Goal: Task Accomplishment & Management: Use online tool/utility

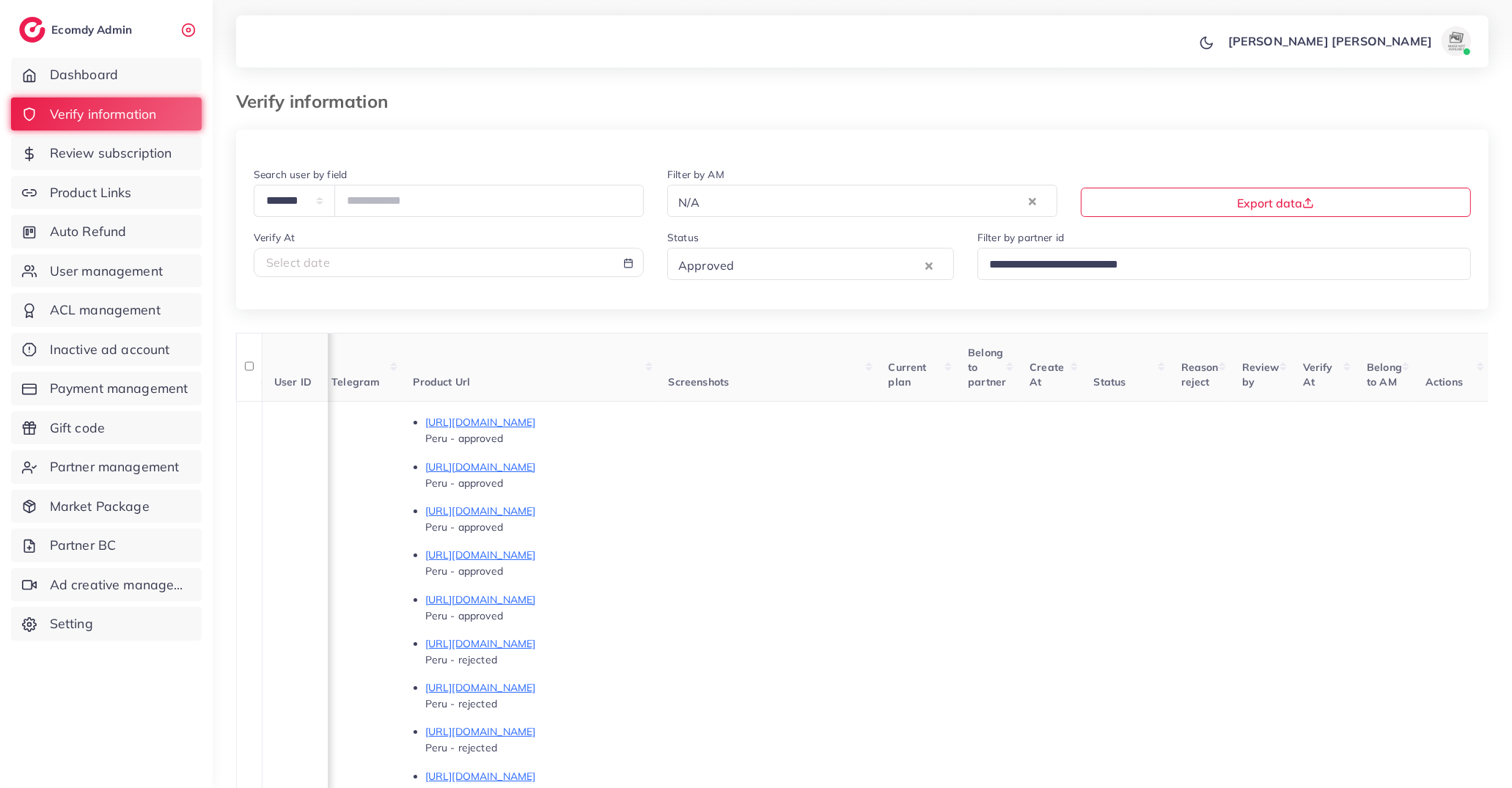
click at [535, 257] on div "Select date" at bounding box center [448, 262] width 365 height 17
select select "*"
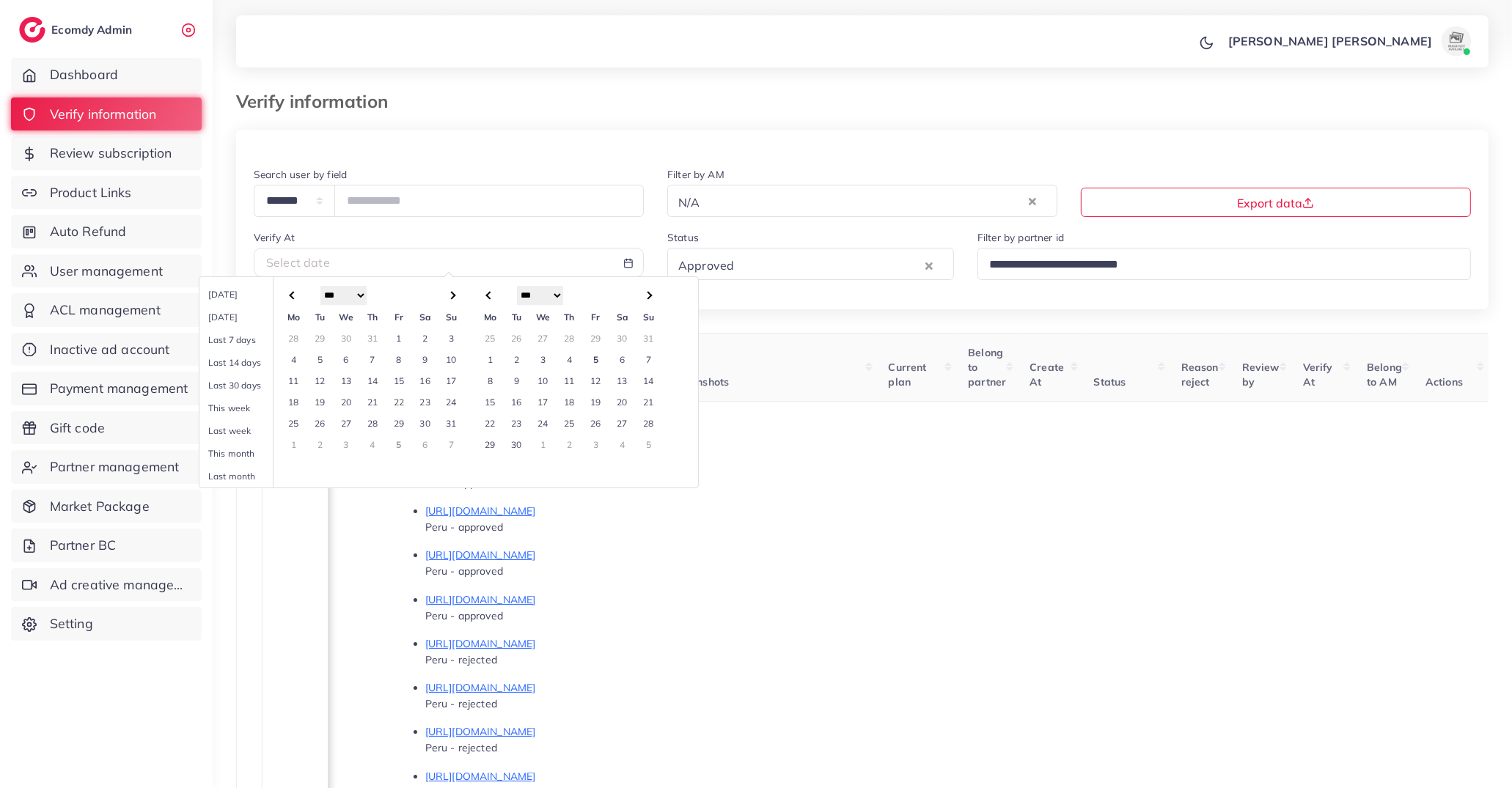
click at [455, 140] on div at bounding box center [862, 147] width 1252 height 36
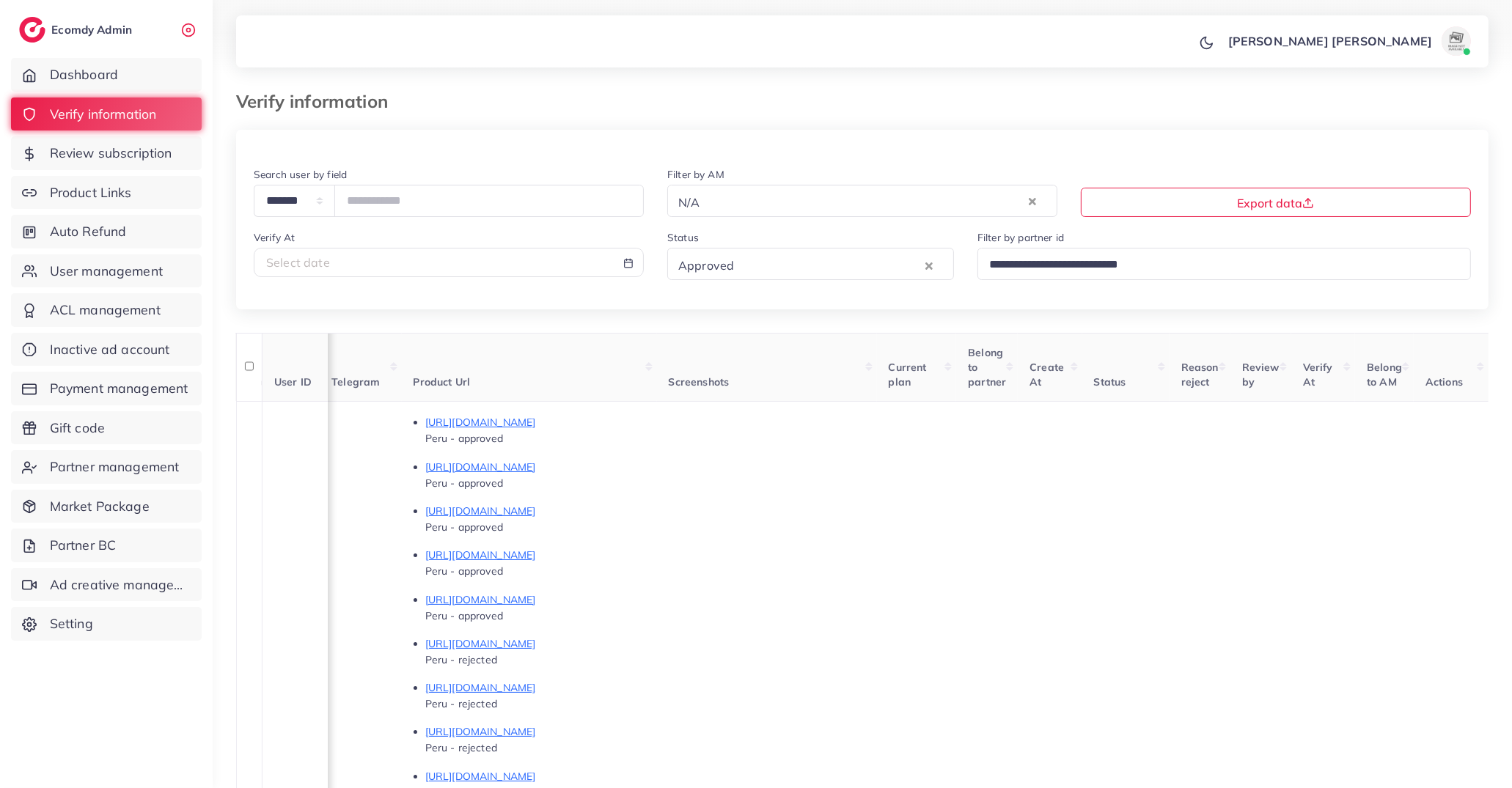
click at [447, 103] on div "Verify information" at bounding box center [703, 102] width 957 height 21
click at [371, 266] on div "Select date" at bounding box center [448, 262] width 365 height 17
select select "*"
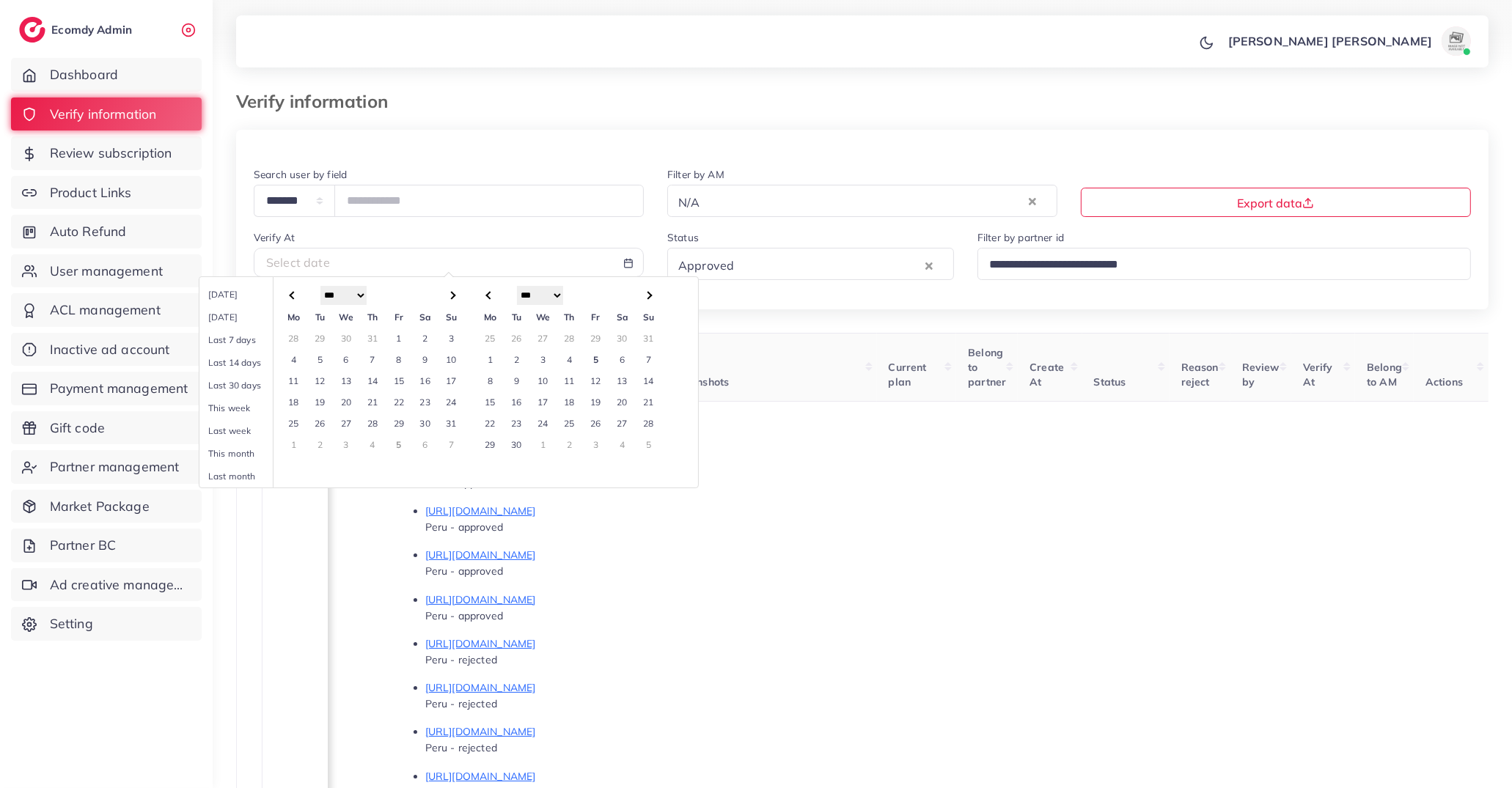
click at [377, 255] on div "Select date" at bounding box center [448, 262] width 365 height 17
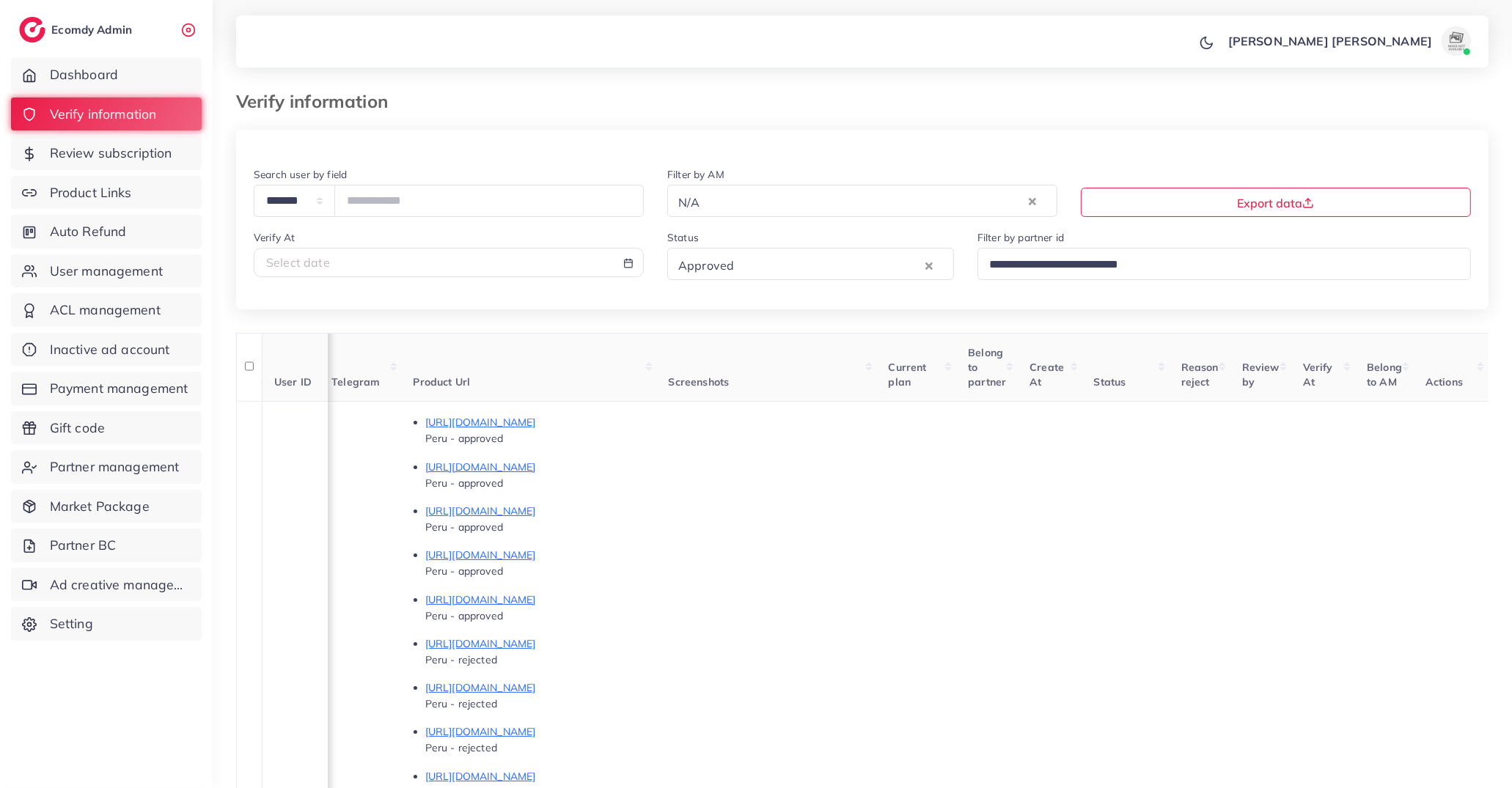
click at [373, 261] on div "Select date" at bounding box center [448, 262] width 365 height 17
select select "*"
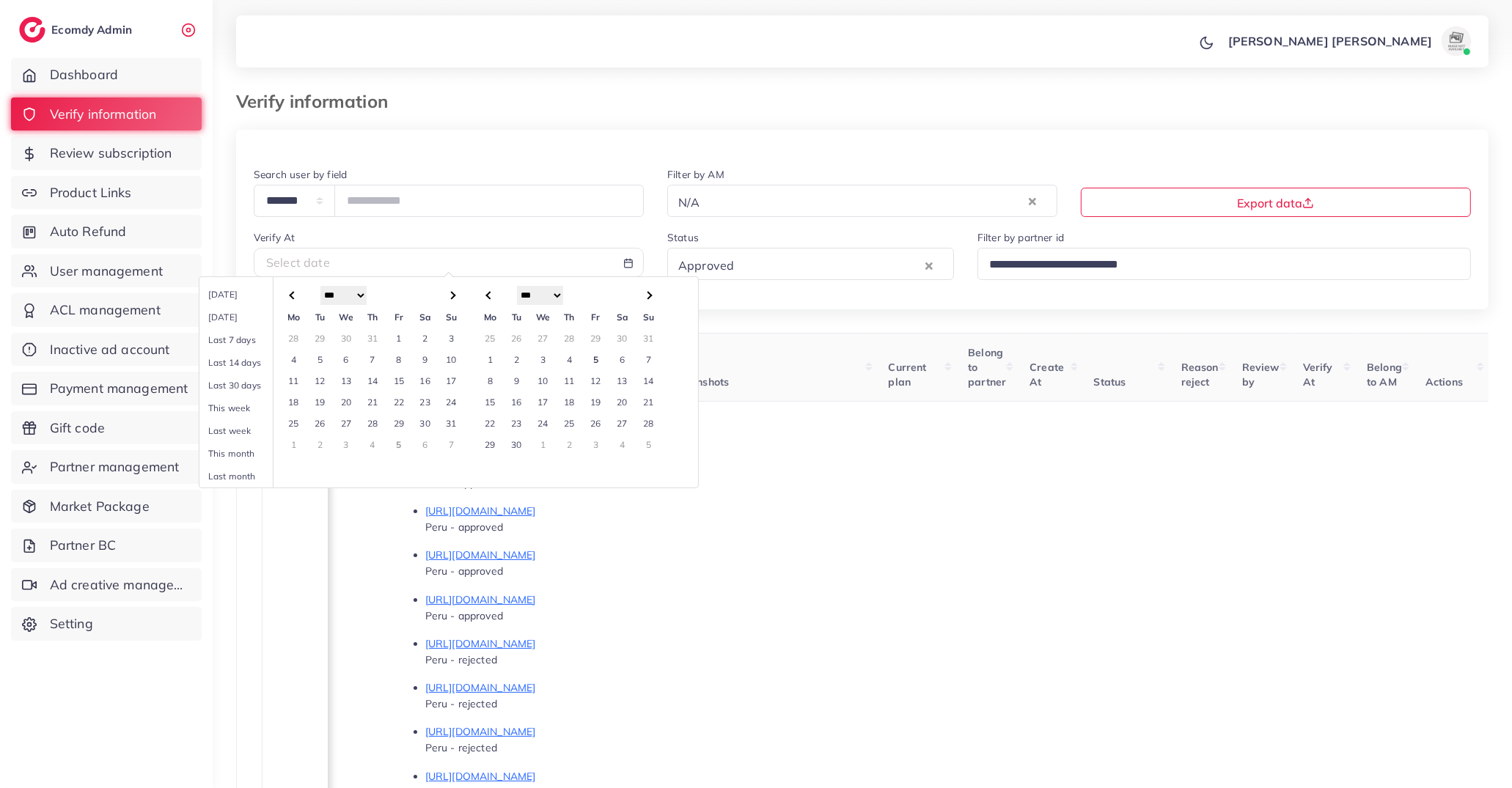
click at [373, 261] on div "Select date" at bounding box center [448, 262] width 365 height 17
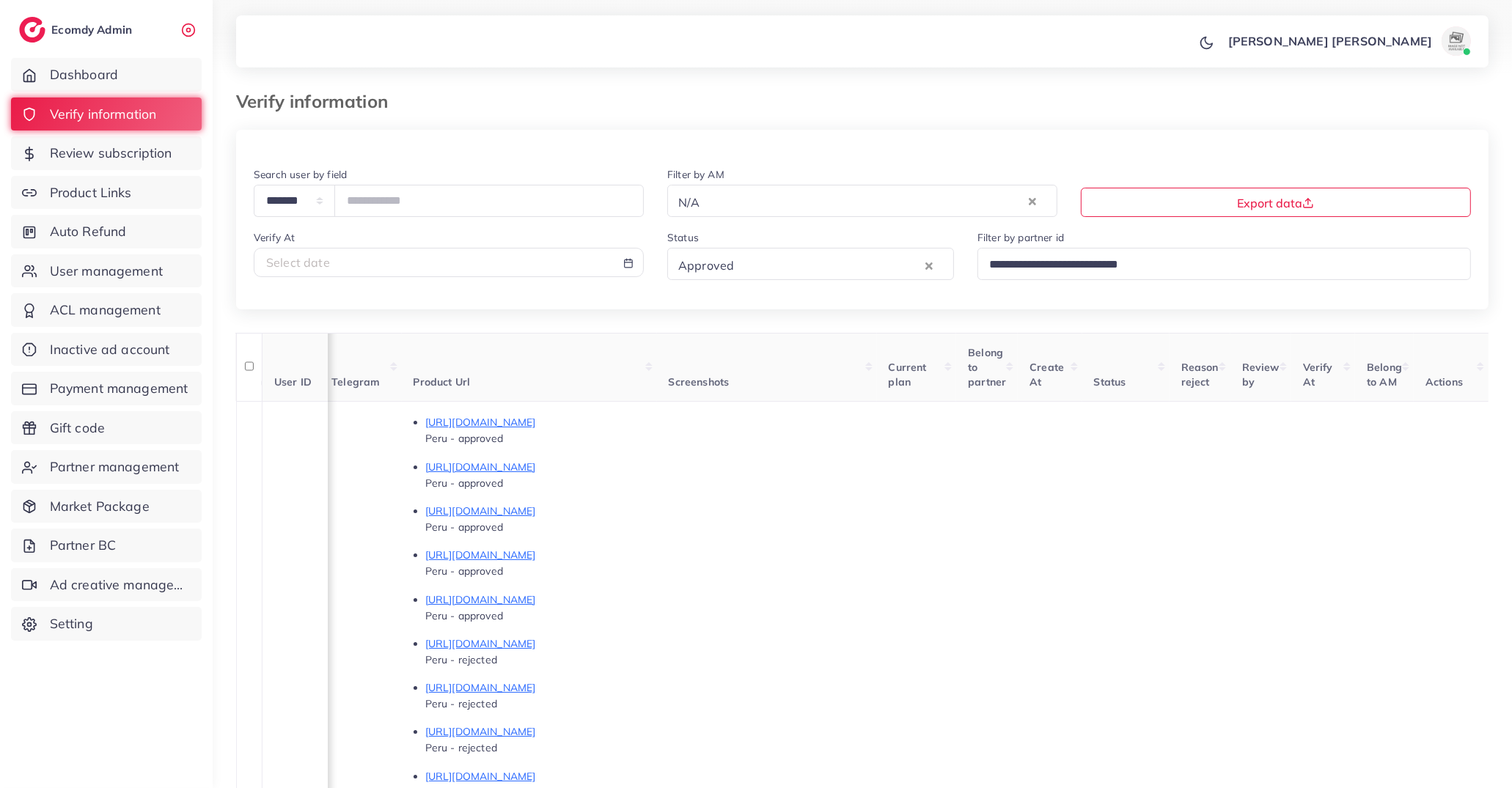
click at [511, 261] on div "Select date" at bounding box center [448, 262] width 365 height 17
select select "*"
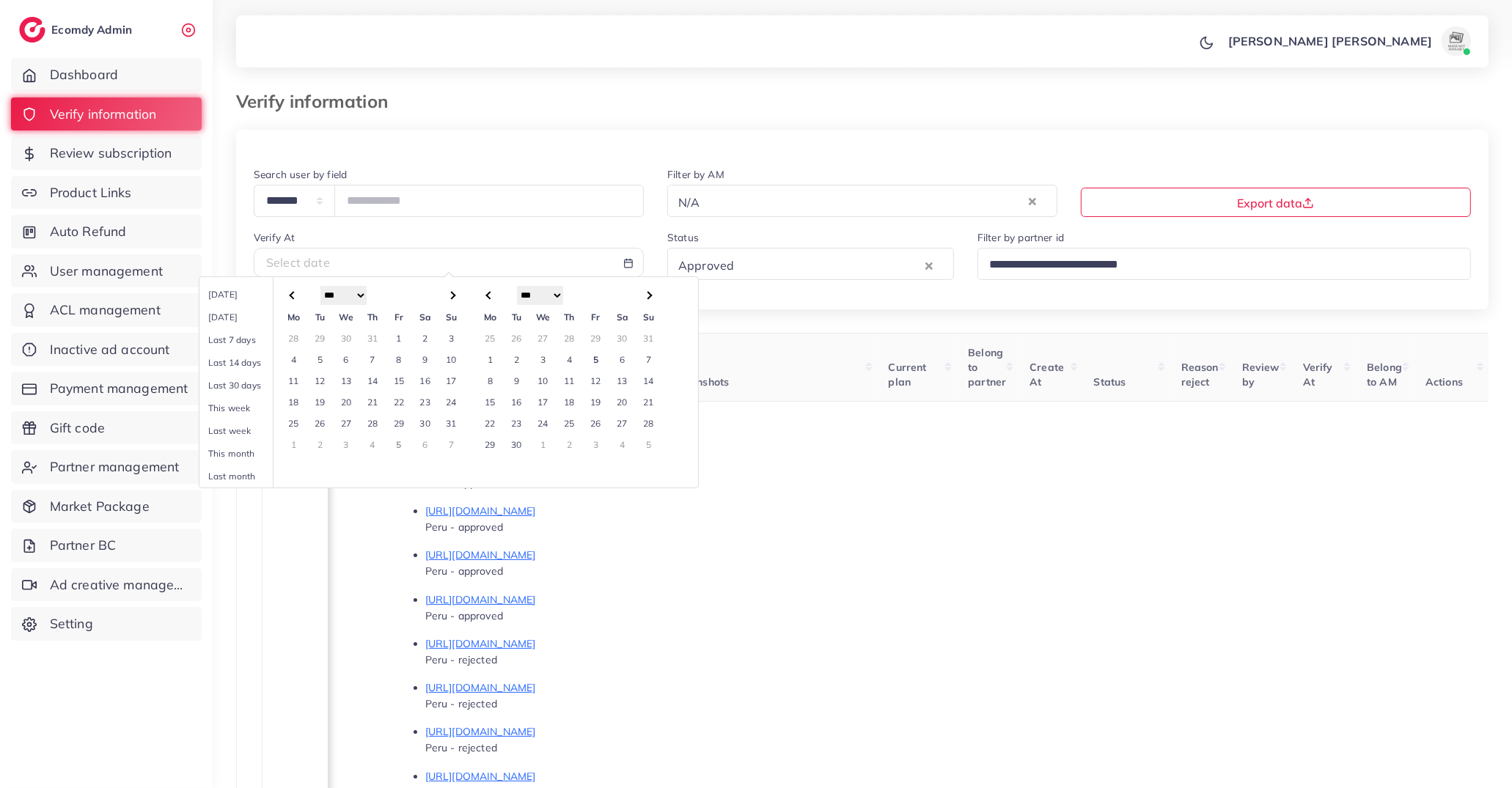
click at [346, 421] on td "27" at bounding box center [346, 423] width 26 height 21
click at [399, 443] on td "5" at bounding box center [399, 445] width 26 height 21
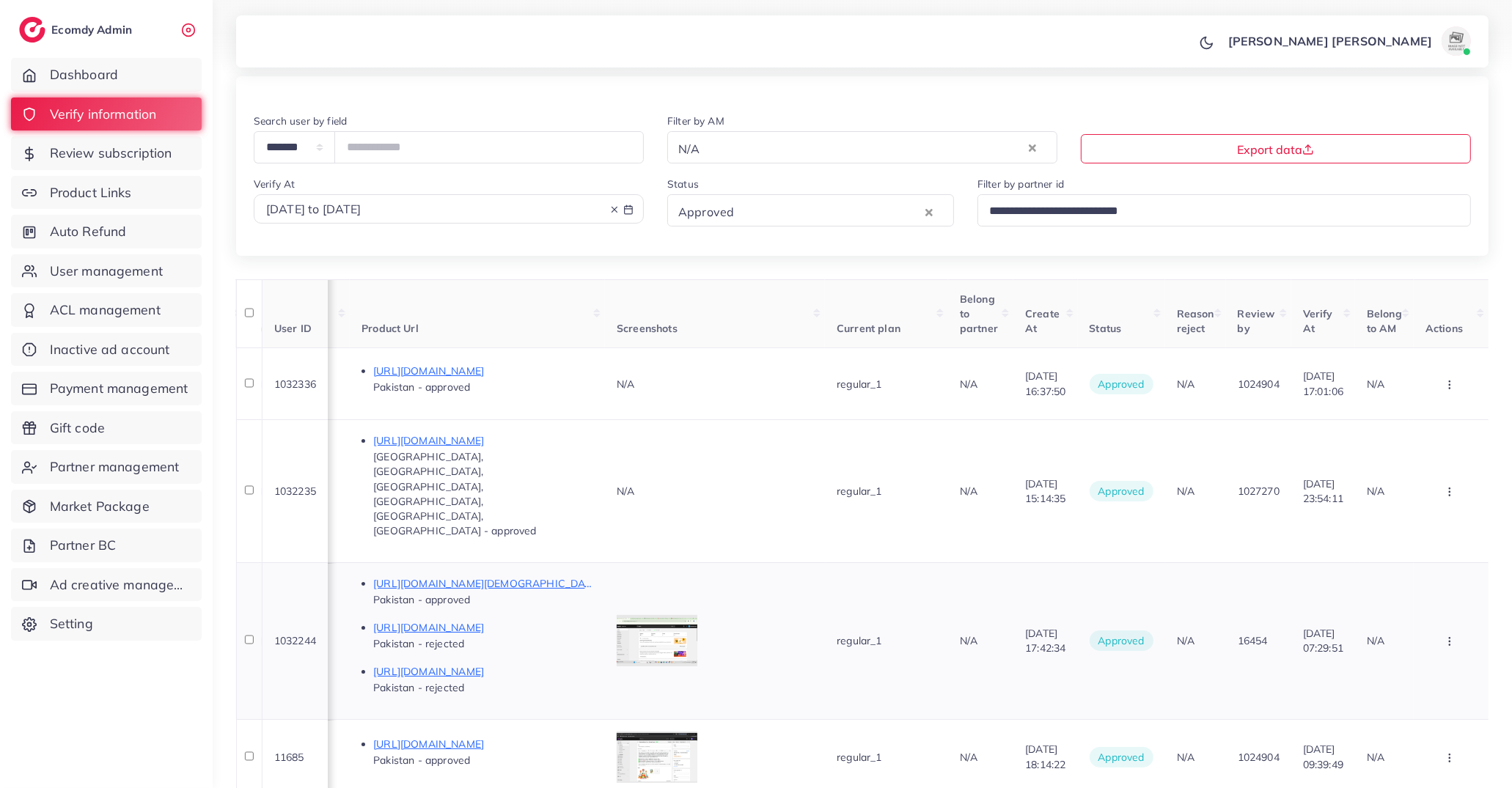
scroll to position [56, 0]
click at [475, 198] on div "[DATE] to [DATE]" at bounding box center [448, 206] width 365 height 17
select select "*"
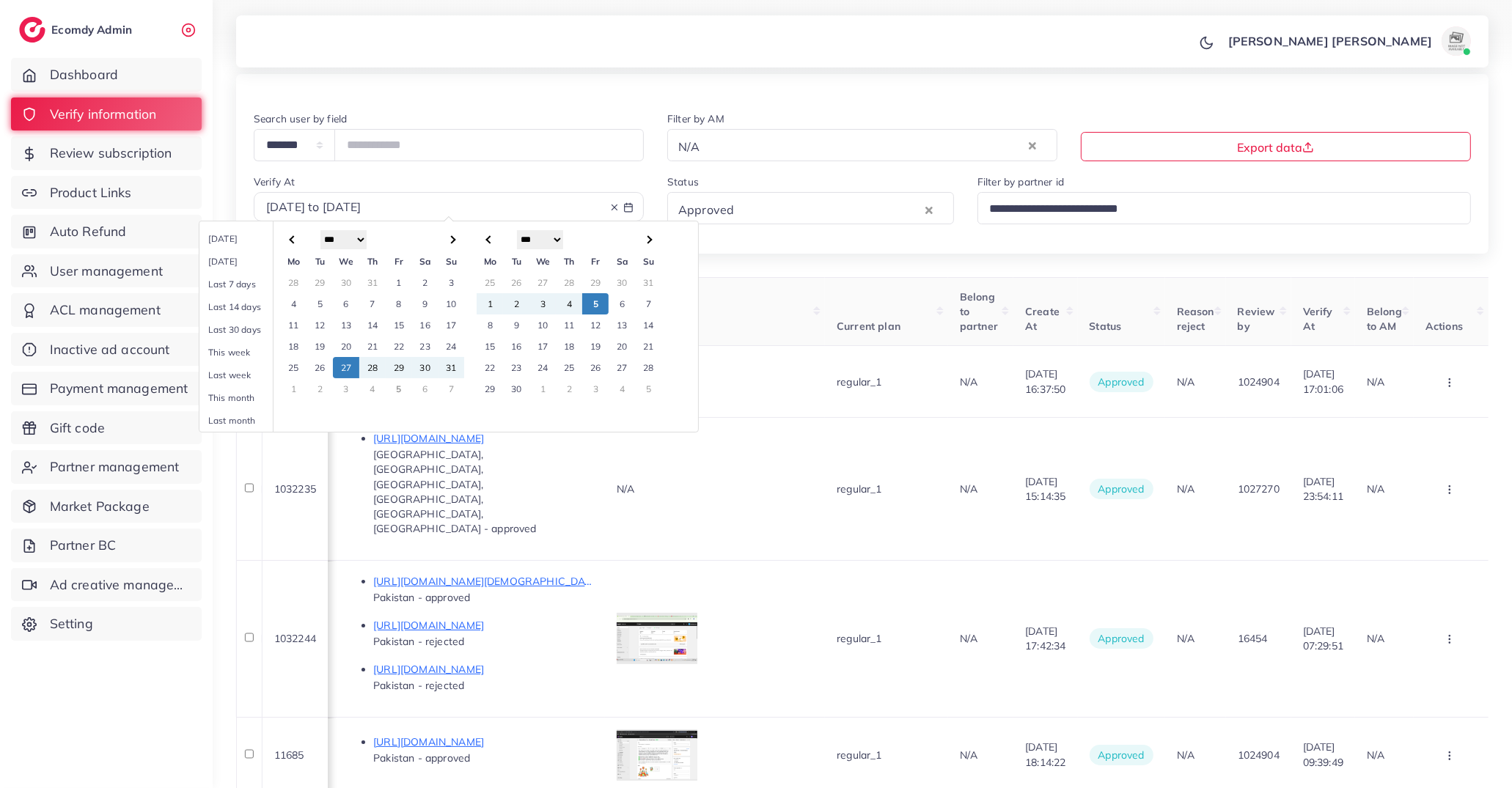
click at [286, 364] on td "25" at bounding box center [293, 368] width 26 height 21
click at [395, 388] on td "5" at bounding box center [399, 389] width 26 height 21
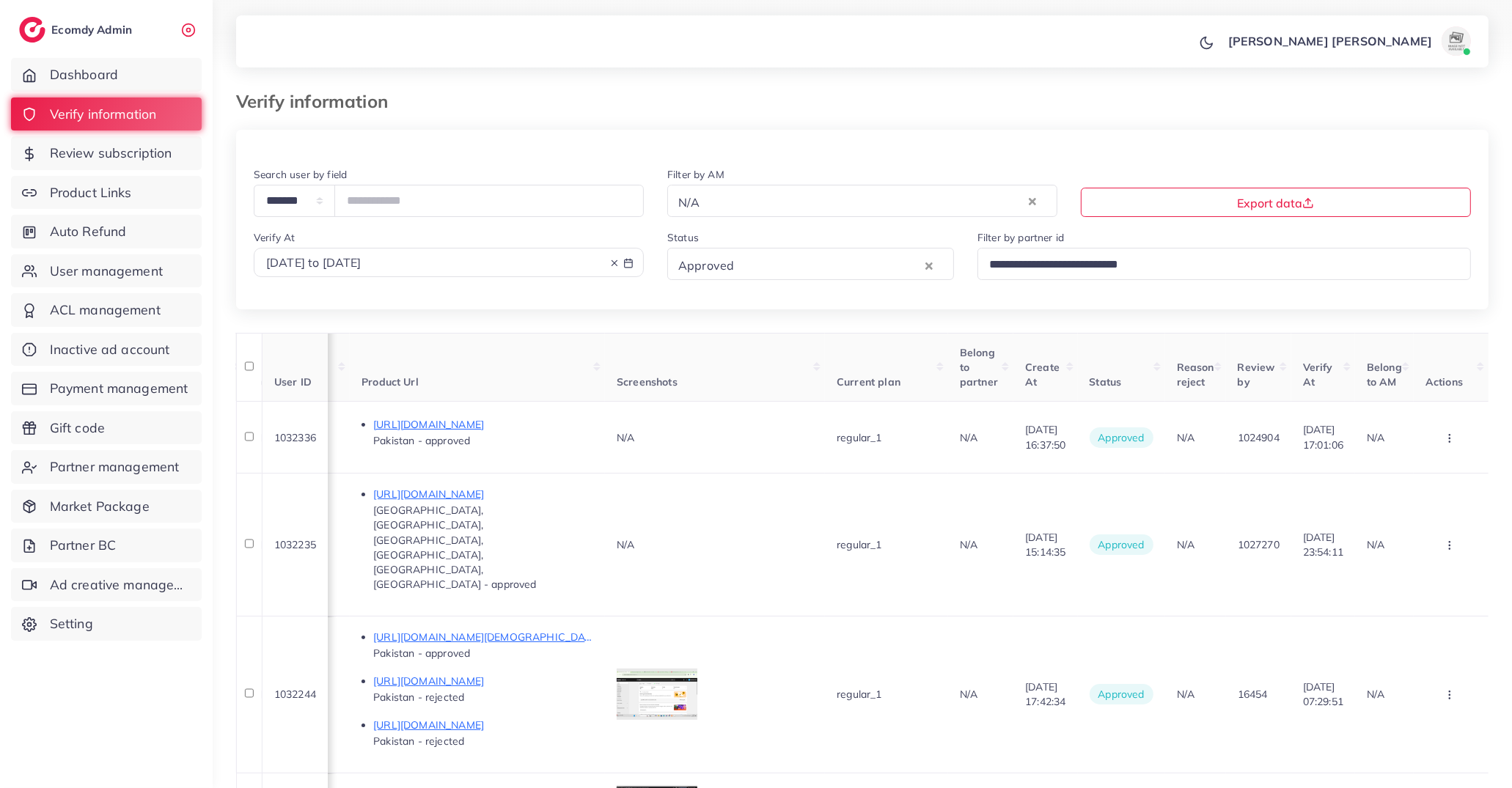
click at [362, 265] on span "[DATE] to [DATE]" at bounding box center [313, 262] width 96 height 15
select select "*"
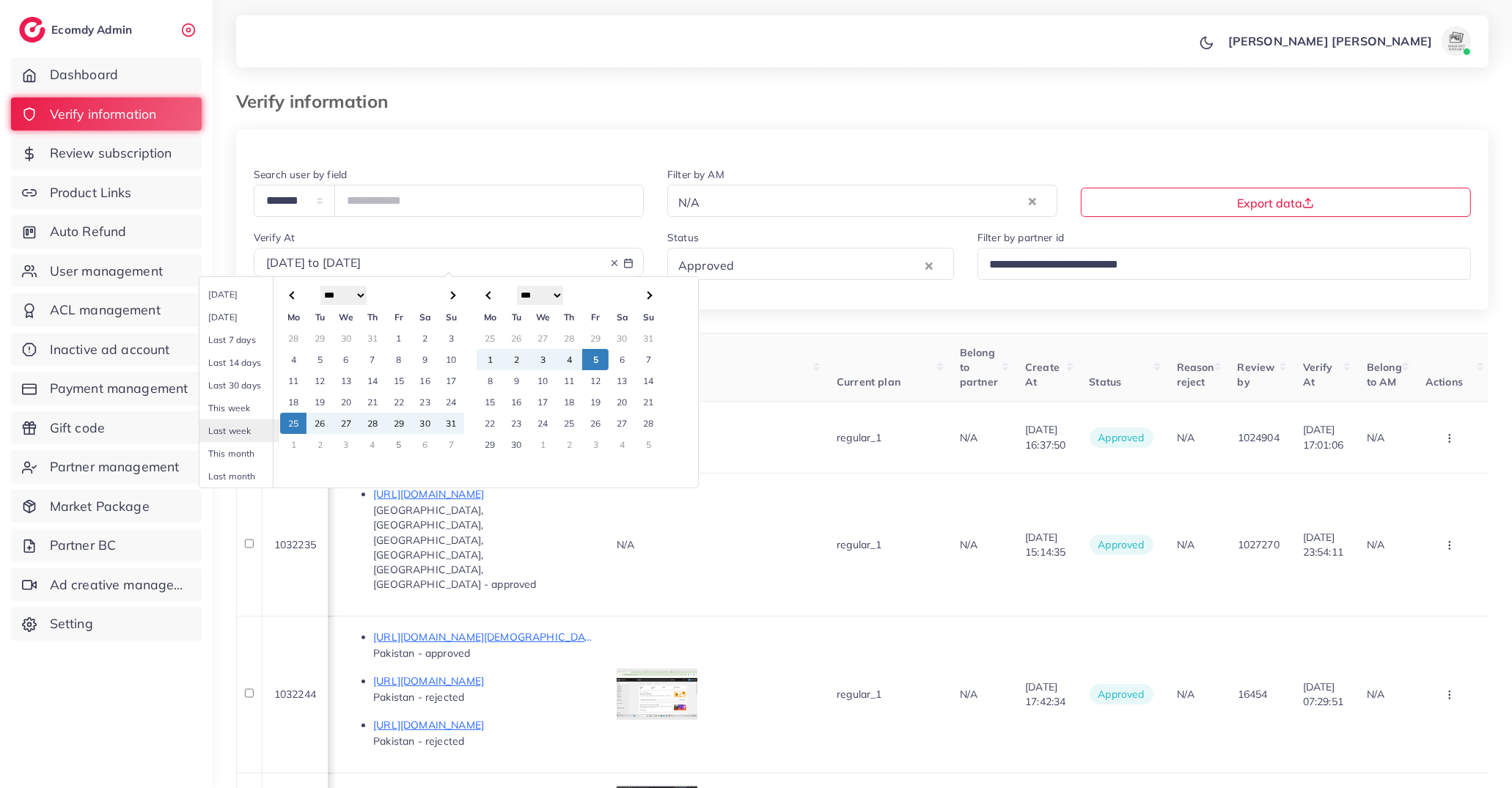
click at [422, 401] on td "23" at bounding box center [426, 402] width 26 height 21
click at [387, 442] on td "5" at bounding box center [399, 445] width 26 height 21
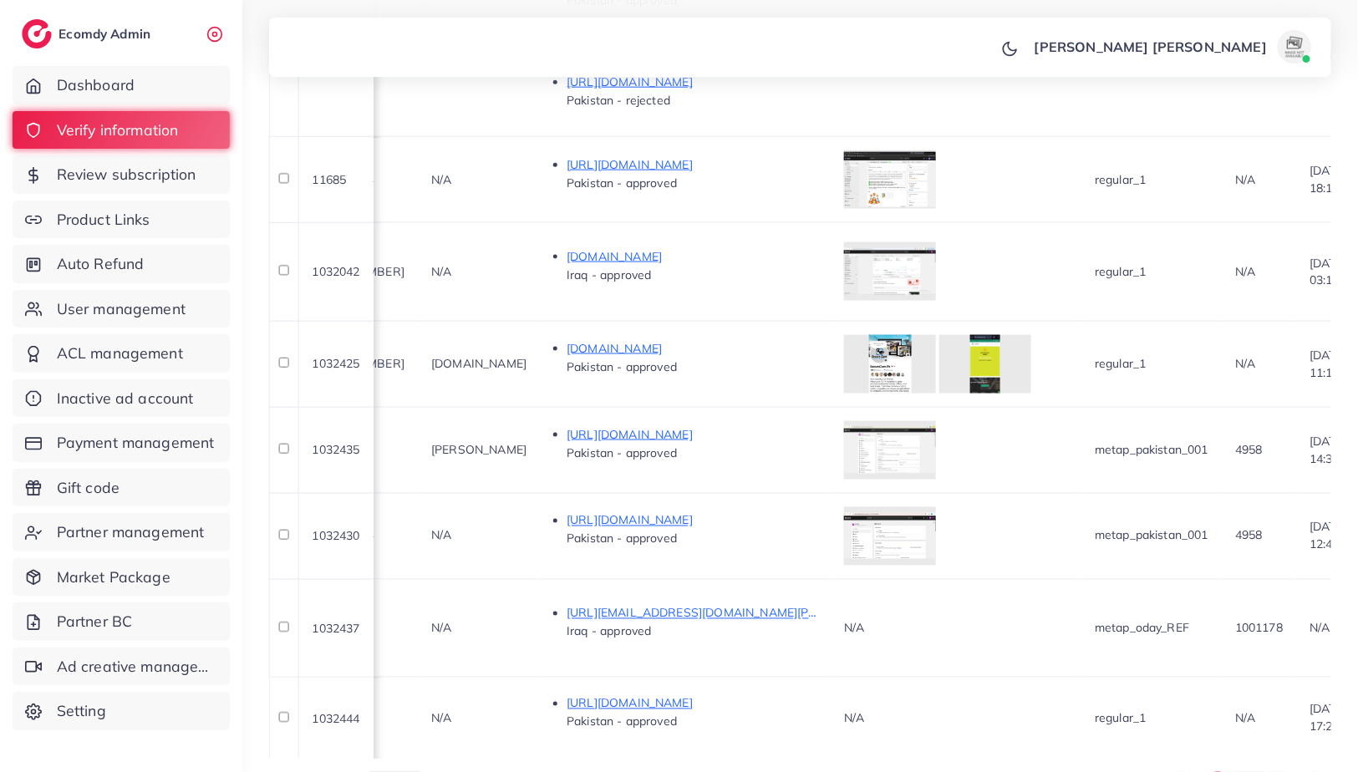
scroll to position [0, 1470]
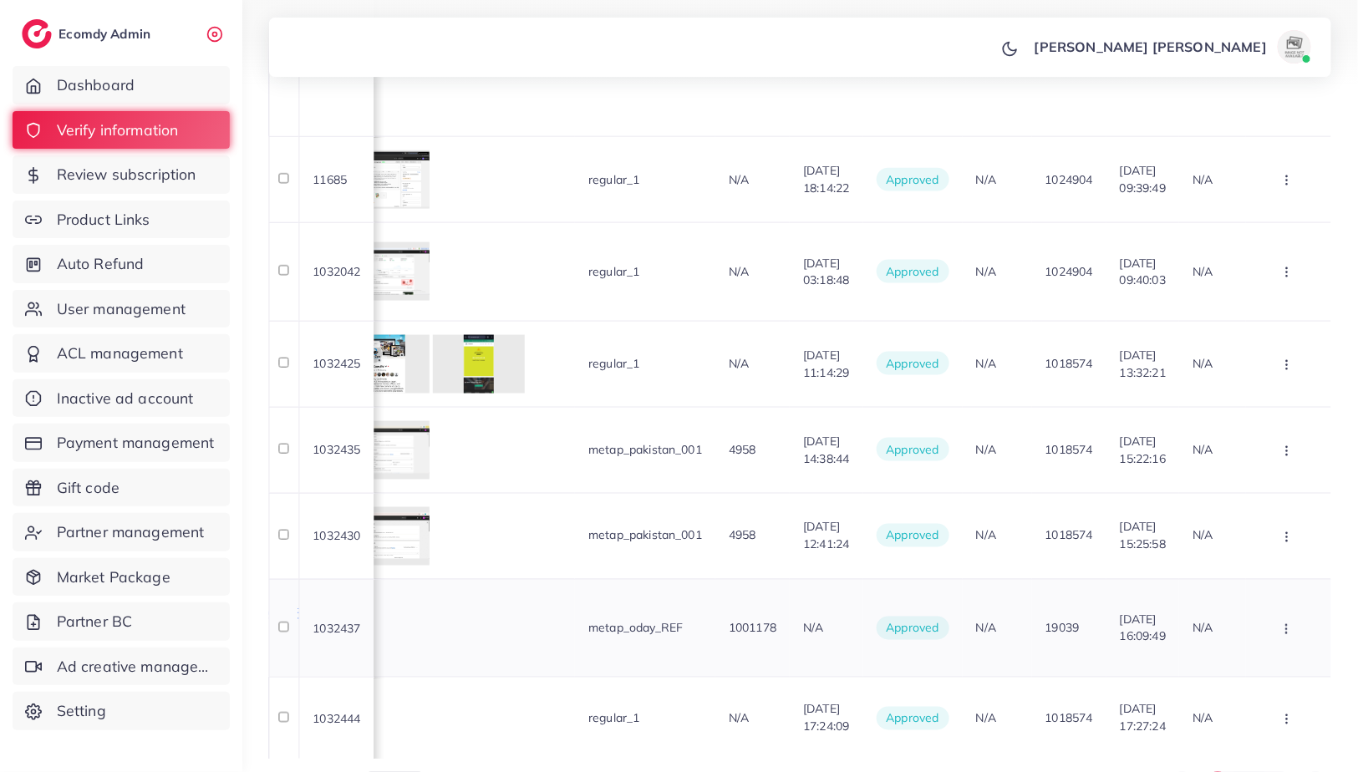
click at [1265, 609] on button "button" at bounding box center [1288, 628] width 58 height 38
click at [1269, 522] on link "Reject" at bounding box center [1259, 540] width 132 height 37
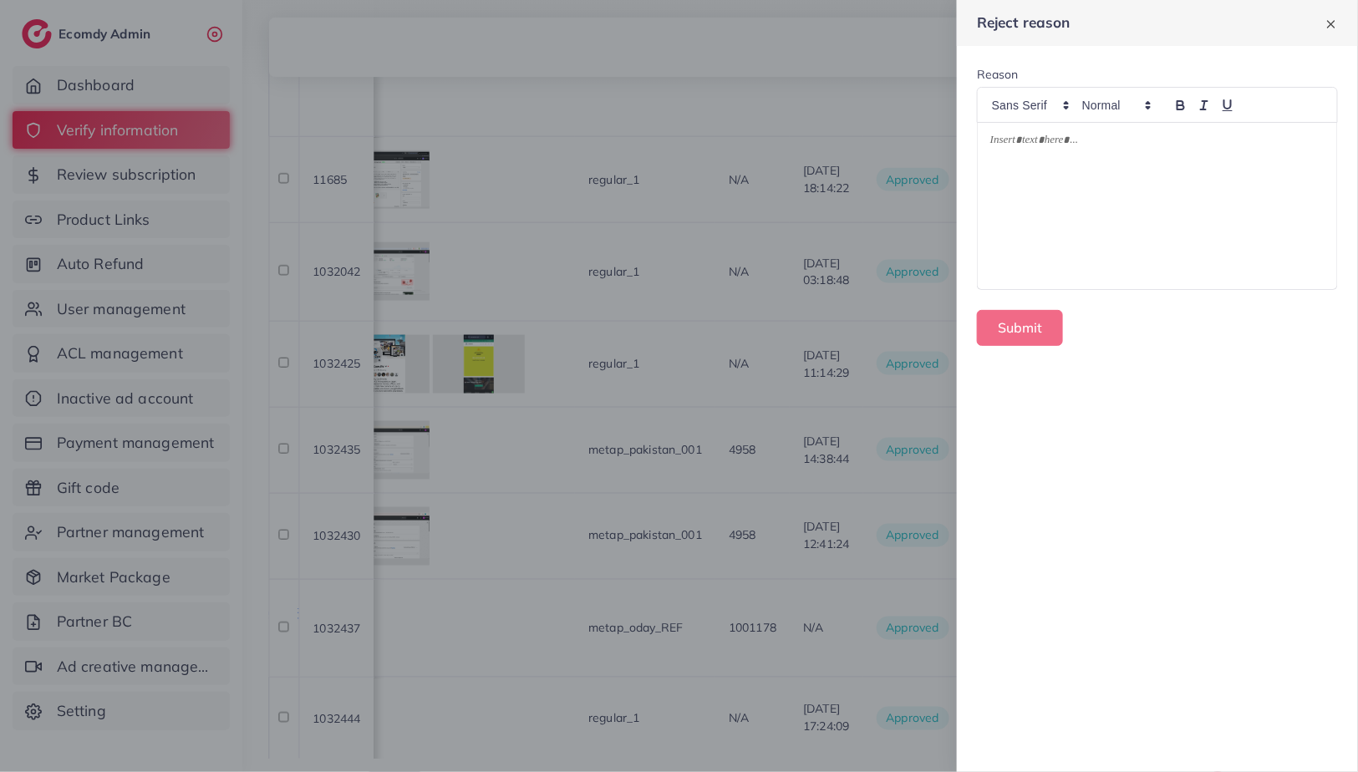
click at [801, 468] on div at bounding box center [679, 386] width 1358 height 772
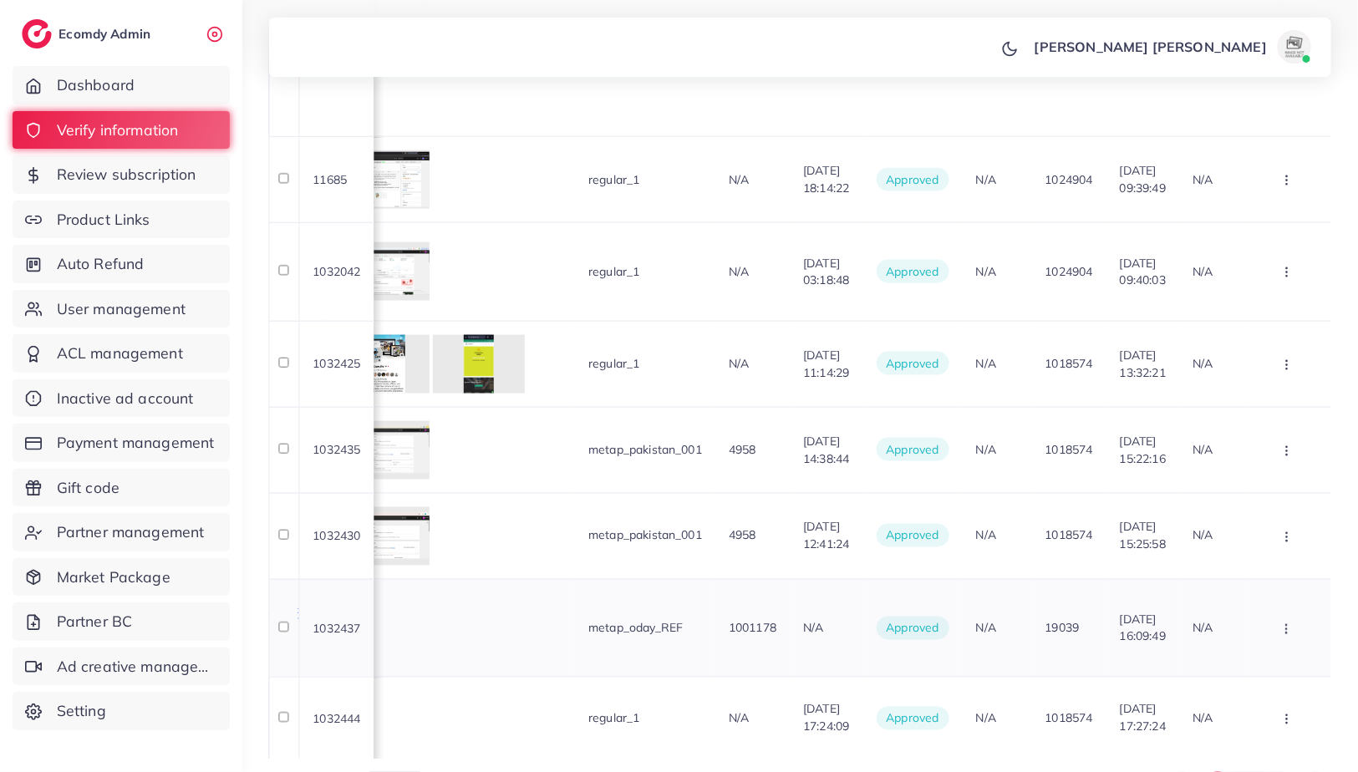
click at [1285, 623] on icon "button" at bounding box center [1286, 629] width 13 height 13
click at [1269, 569] on span "Assign to AM" at bounding box center [1253, 577] width 85 height 17
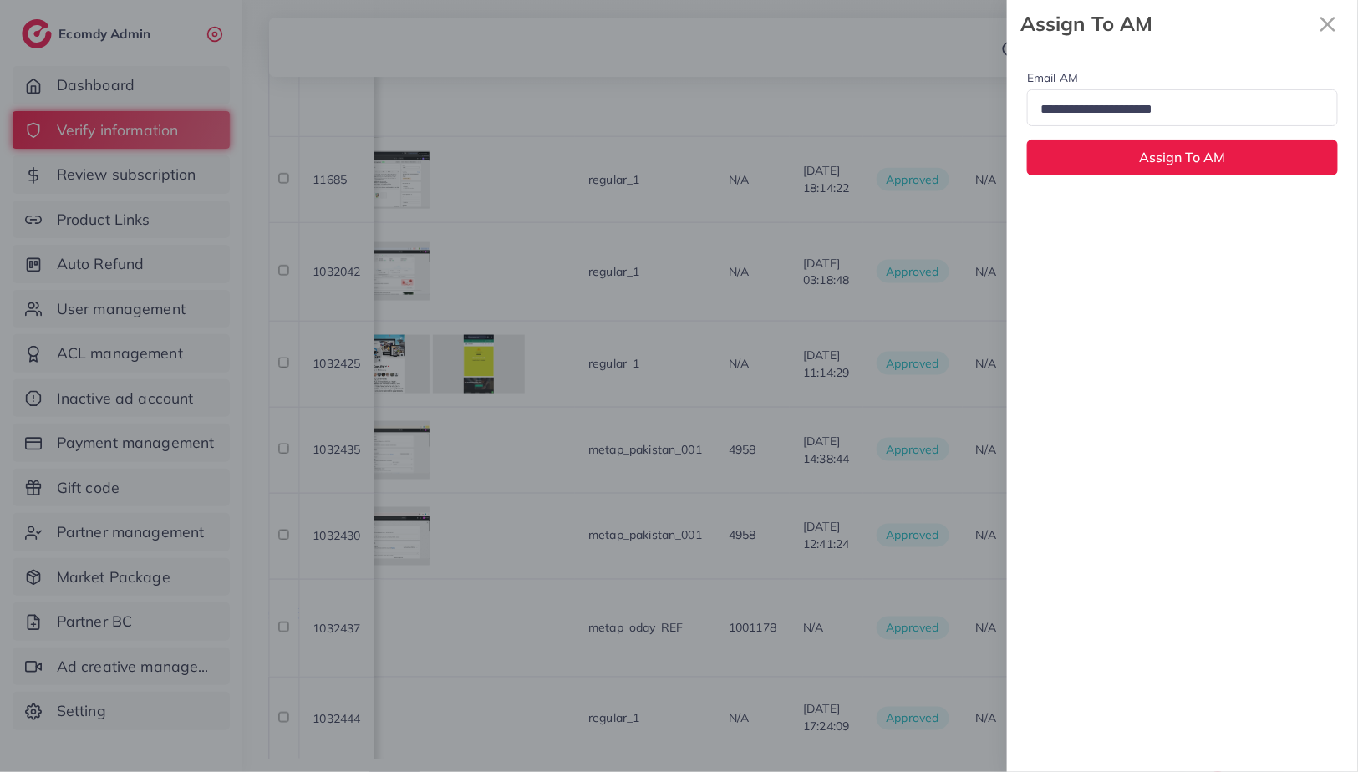
click at [1141, 106] on input "Search for option" at bounding box center [1176, 110] width 282 height 26
click at [798, 191] on div at bounding box center [679, 386] width 1358 height 772
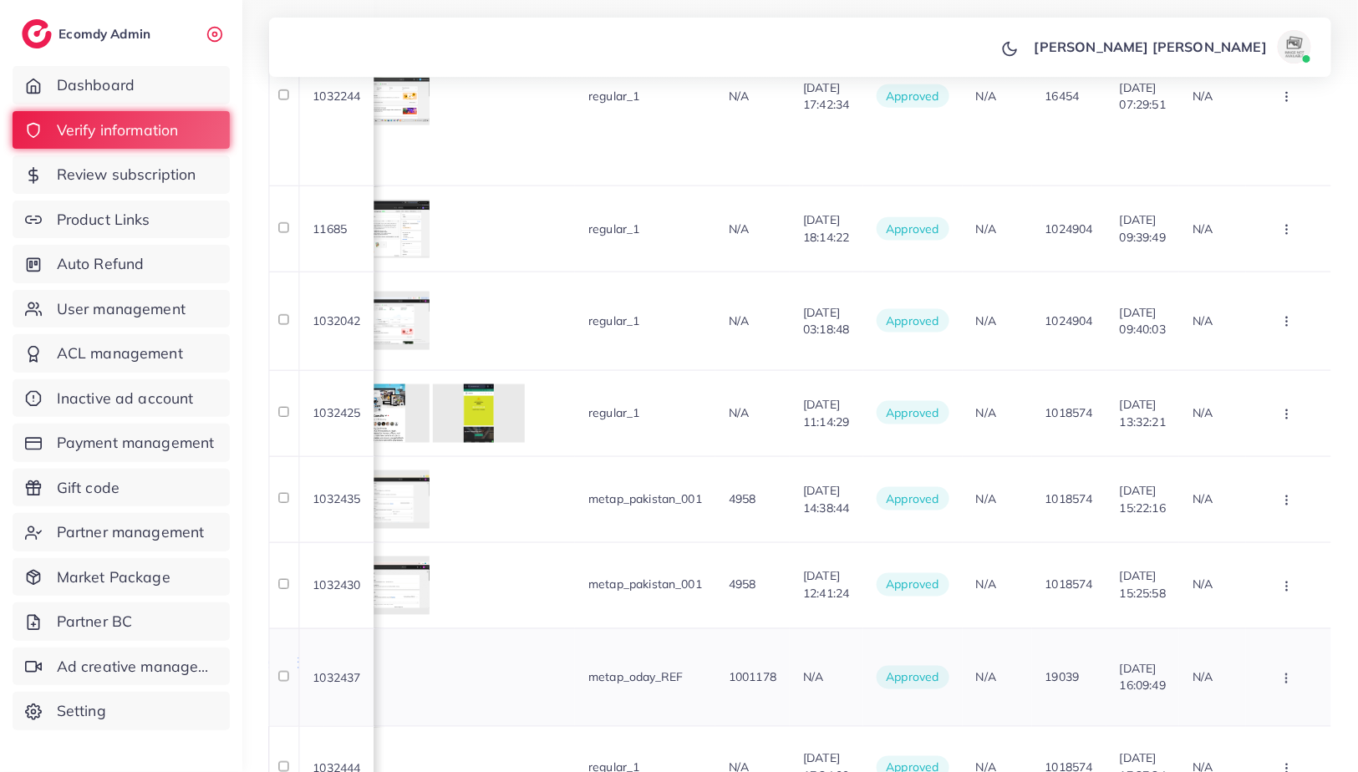
scroll to position [745, 0]
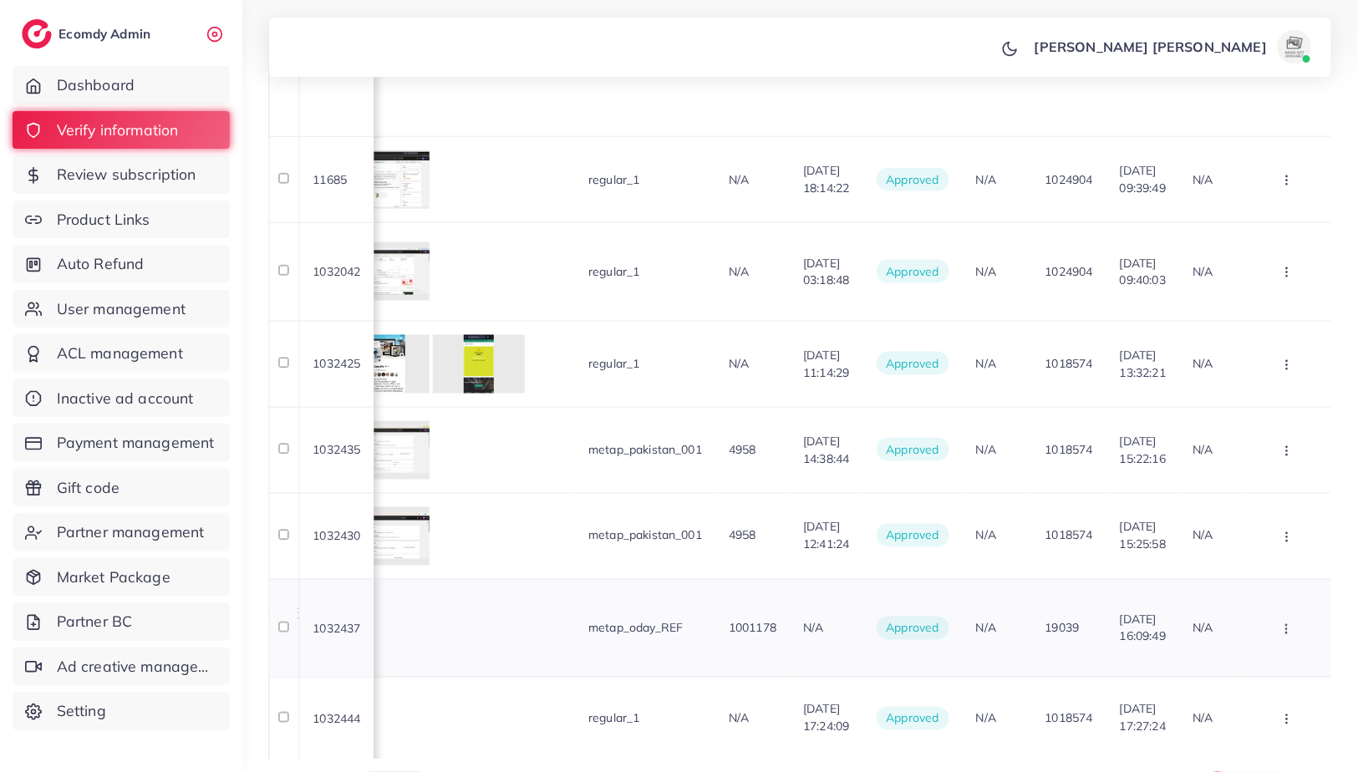
click at [1294, 609] on button "button" at bounding box center [1288, 628] width 58 height 38
click at [1275, 559] on link "Assign to AM" at bounding box center [1259, 577] width 132 height 37
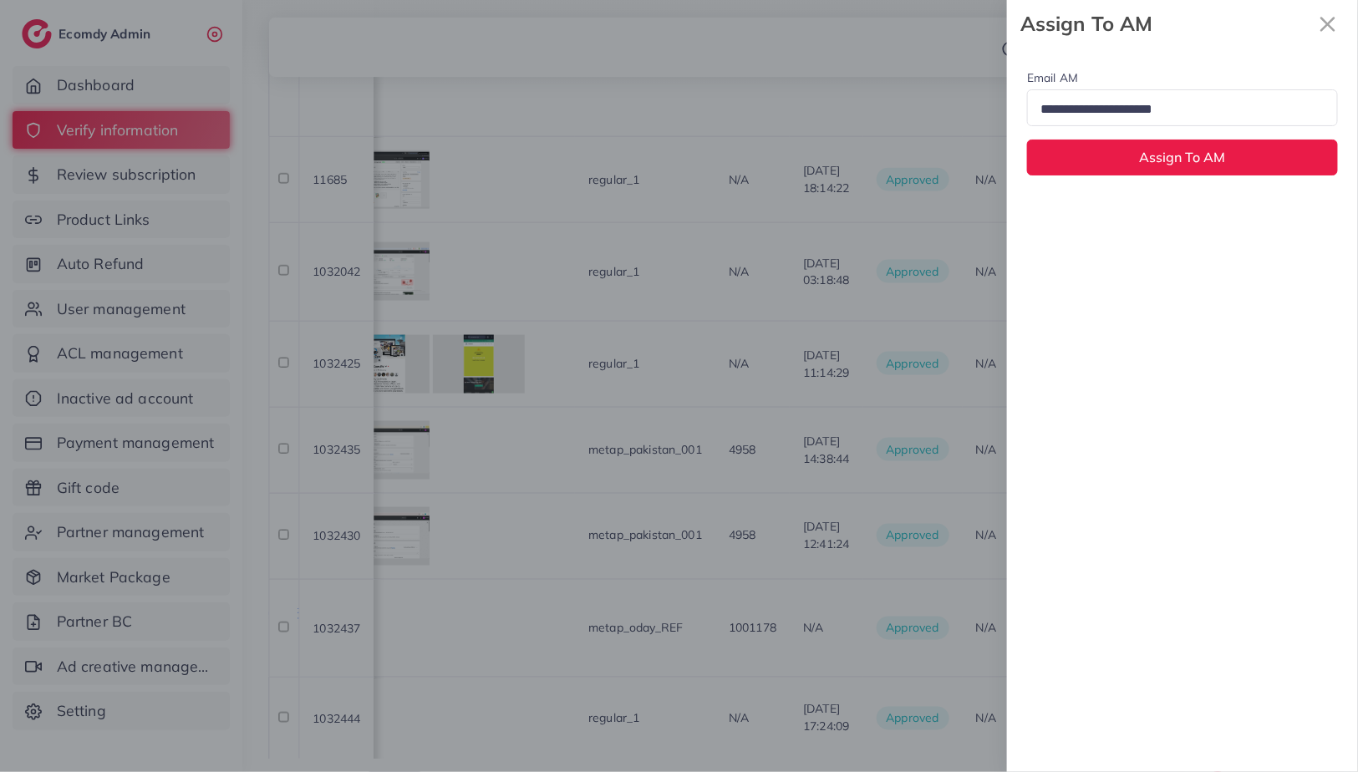
click at [1144, 114] on input "Search for option" at bounding box center [1176, 110] width 282 height 26
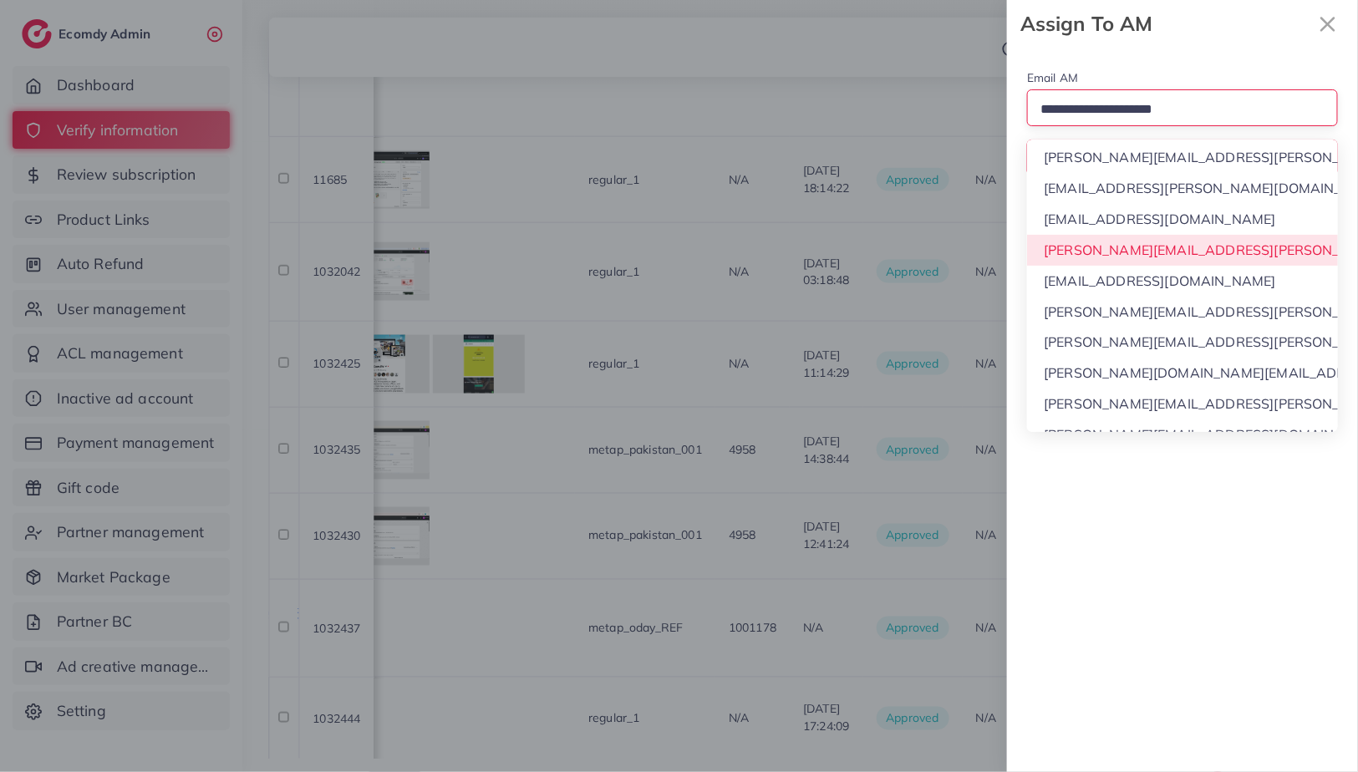
scroll to position [90, 0]
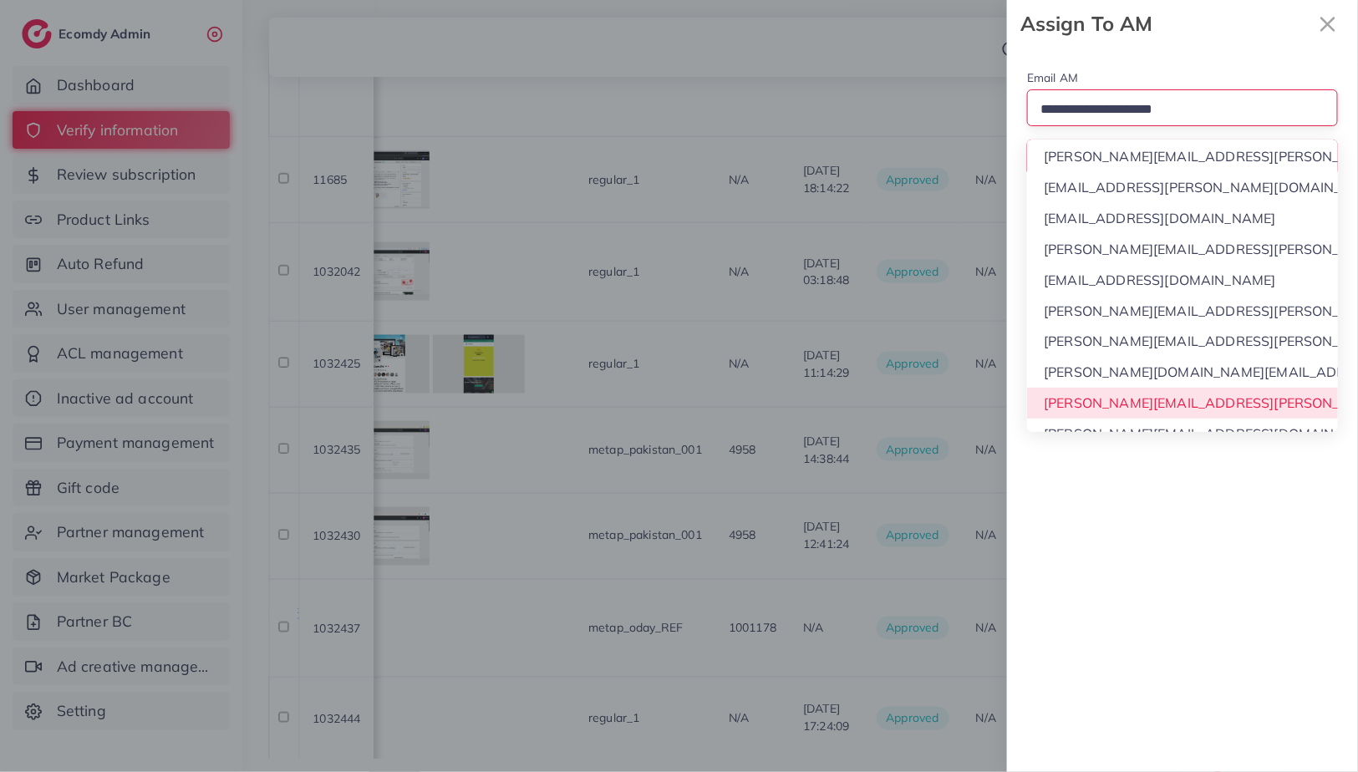
click at [1084, 400] on div "Email AM Loading... None [PERSON_NAME][DOMAIN_NAME][EMAIL_ADDRESS][DOMAIN_NAME]…" at bounding box center [1182, 410] width 351 height 725
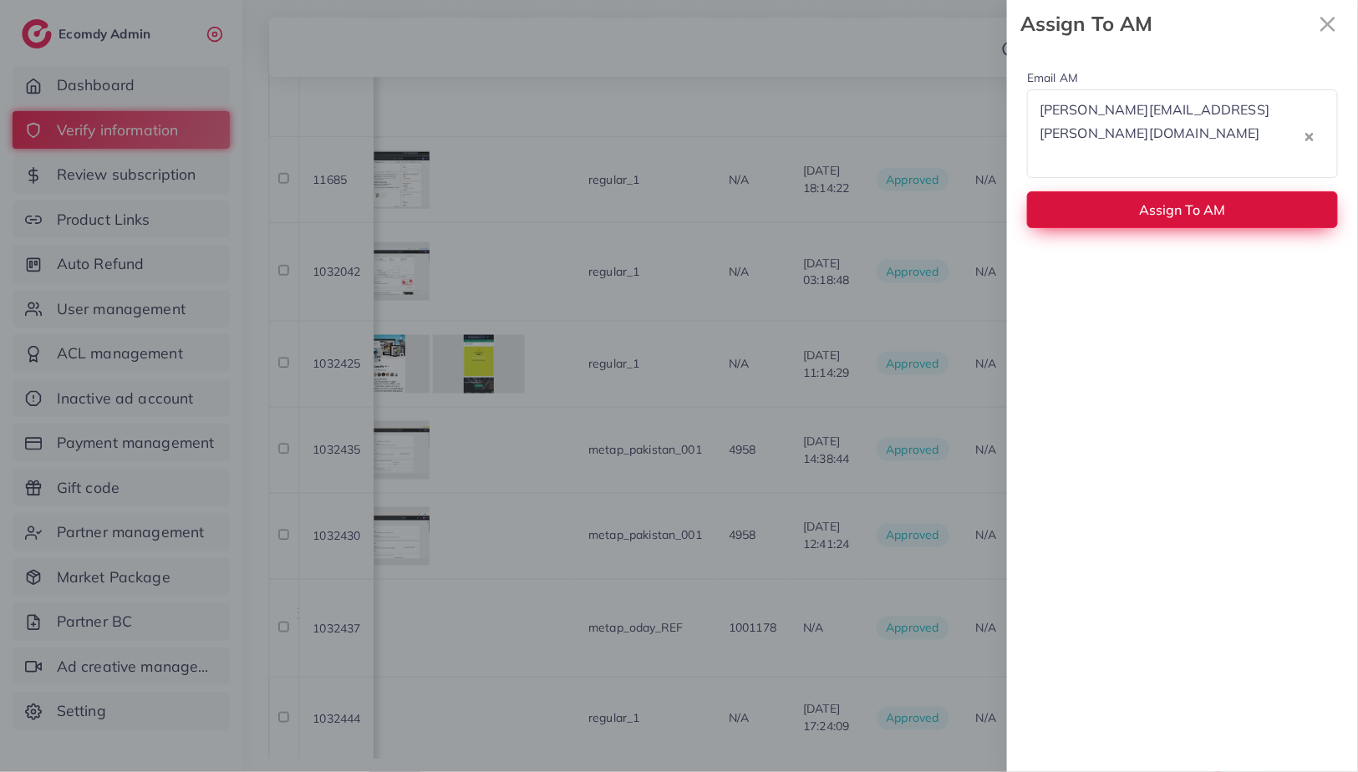
click at [1169, 191] on button "Assign To AM" at bounding box center [1182, 209] width 311 height 36
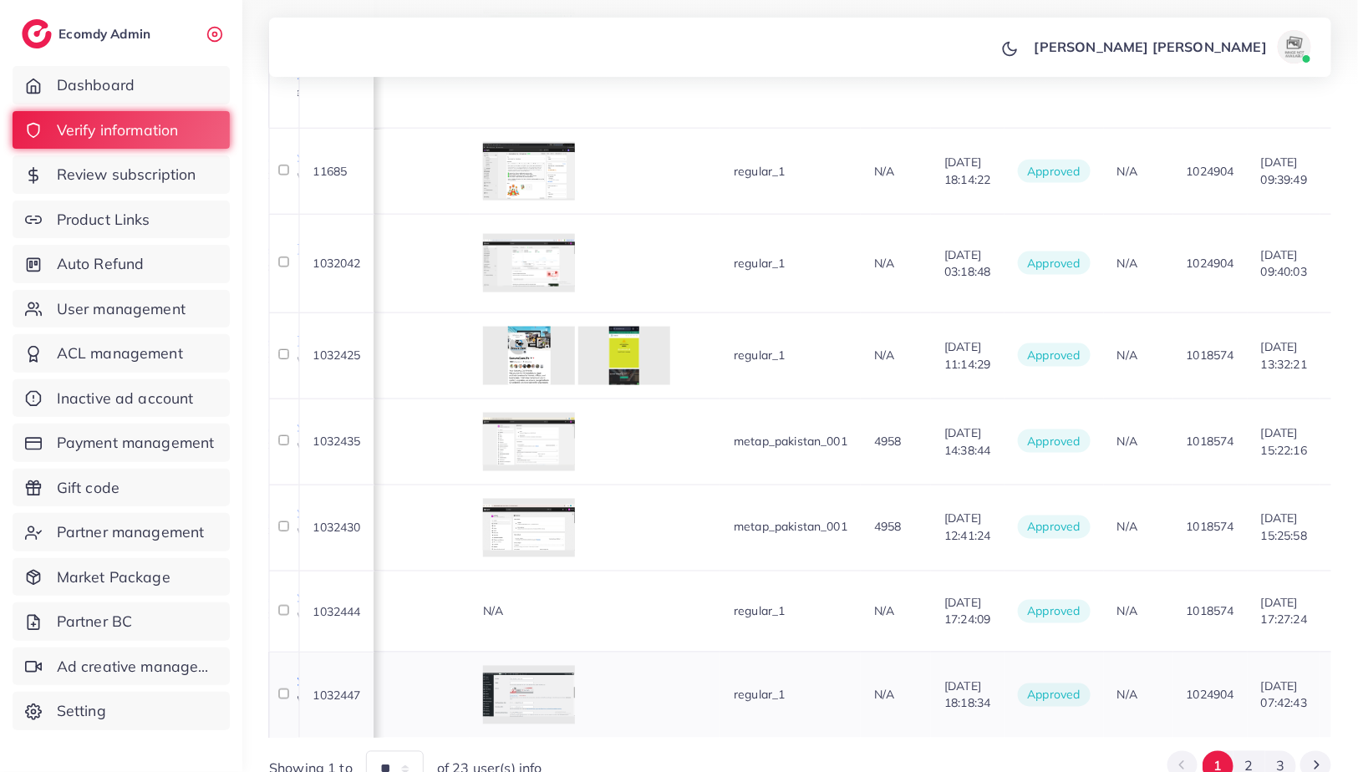
scroll to position [0, 1463]
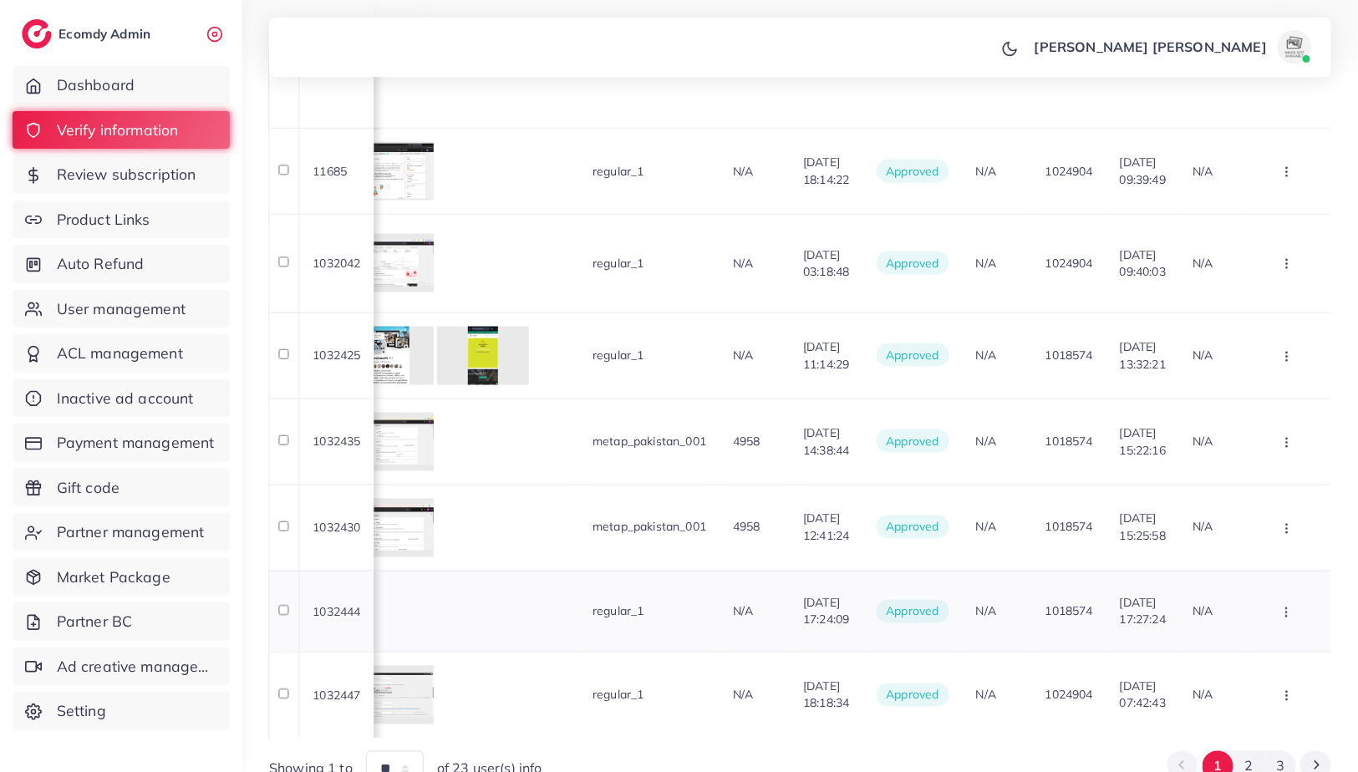
click at [1284, 592] on button "button" at bounding box center [1288, 611] width 58 height 38
click at [1263, 552] on span "Assign to AM" at bounding box center [1253, 560] width 85 height 17
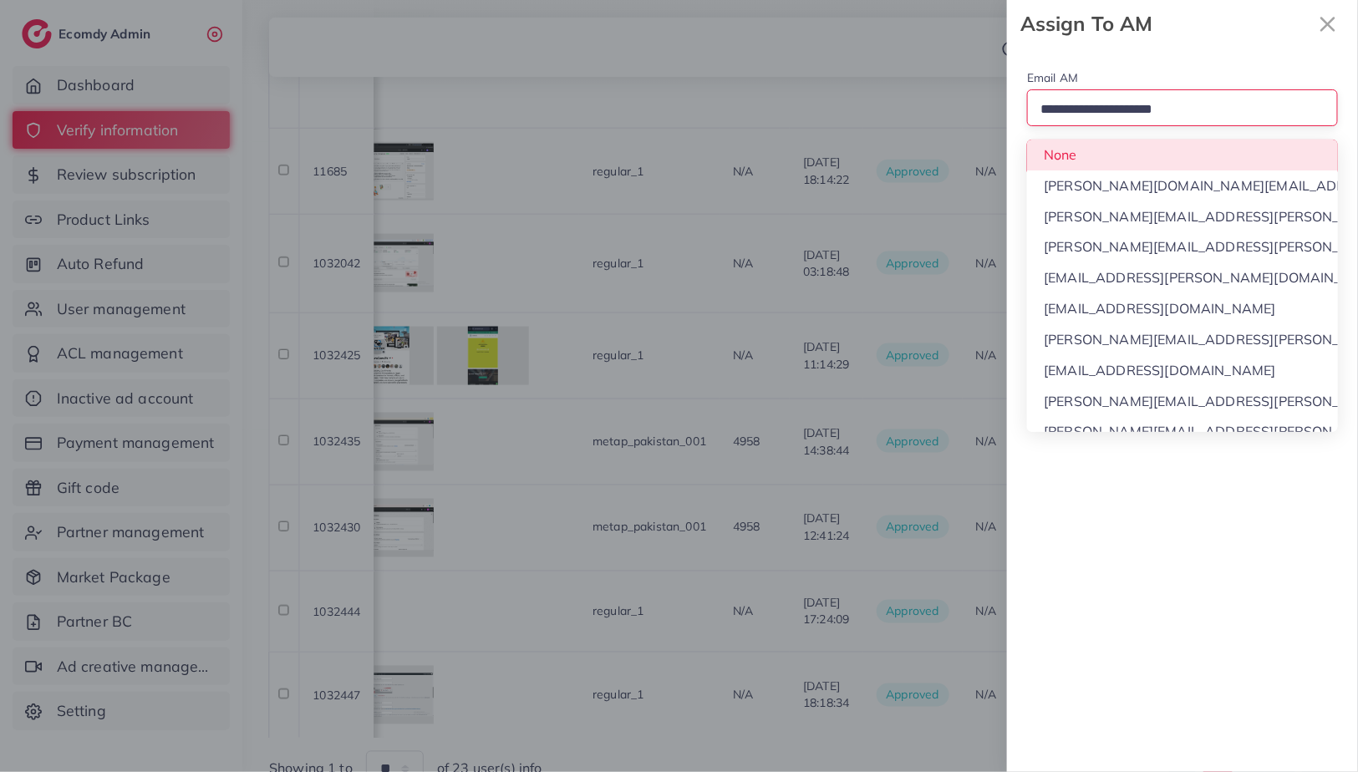
click at [1123, 109] on input "Search for option" at bounding box center [1176, 110] width 282 height 26
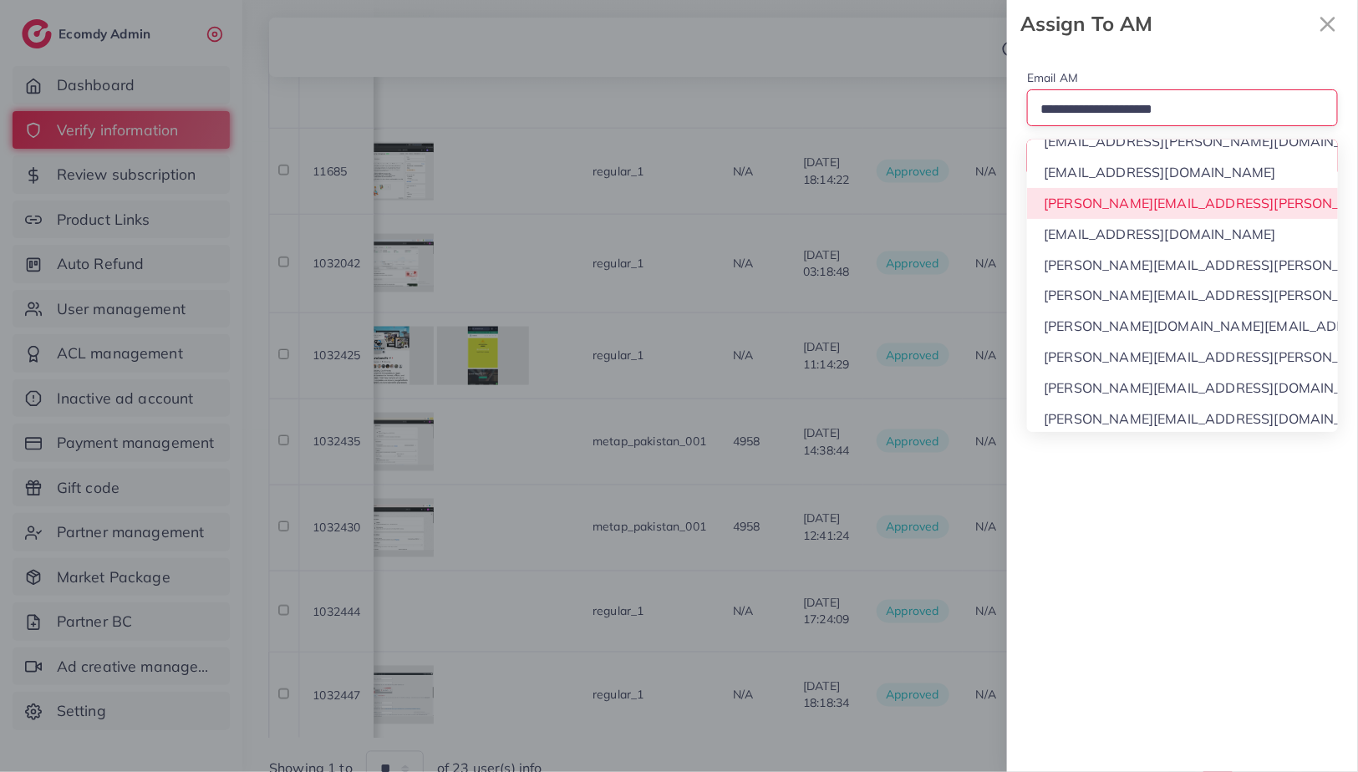
scroll to position [140, 0]
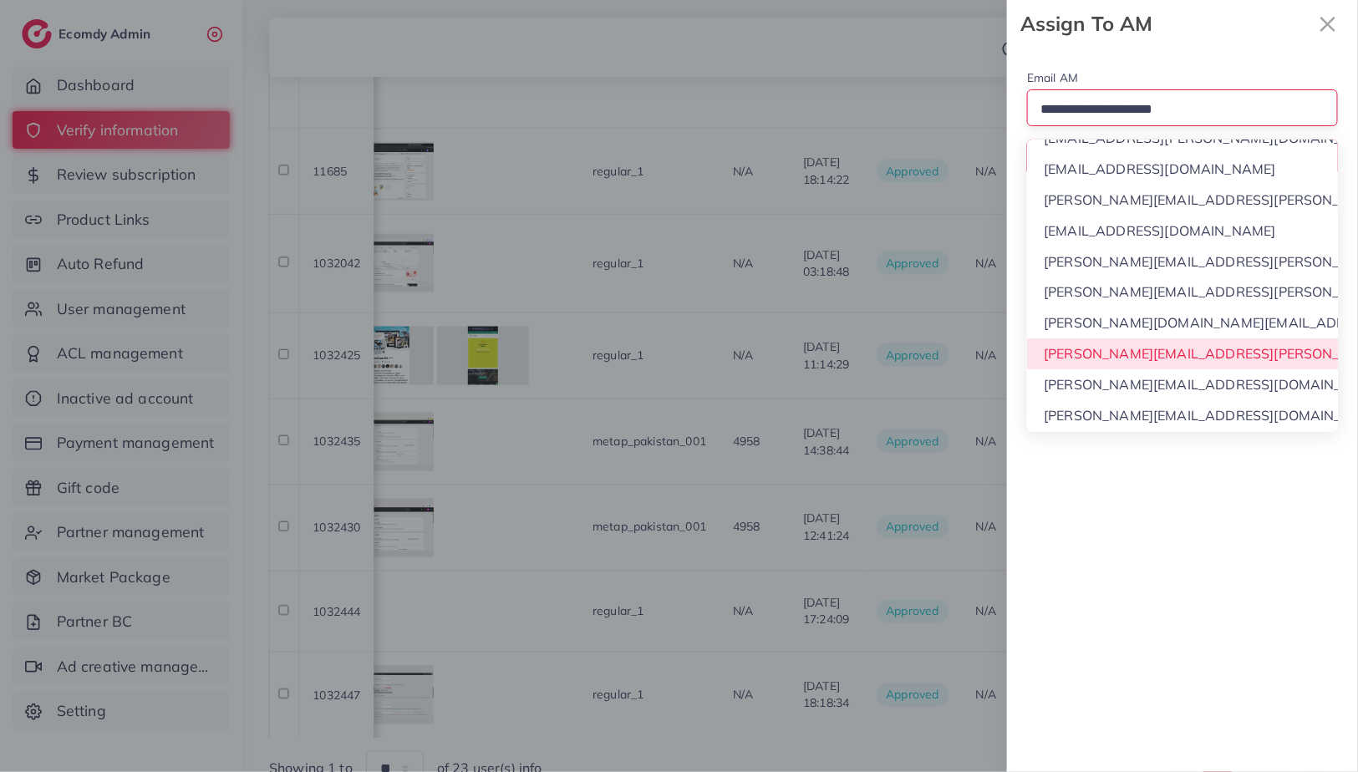
click at [1092, 353] on div "Email AM Loading... None [PERSON_NAME][DOMAIN_NAME][EMAIL_ADDRESS][DOMAIN_NAME]…" at bounding box center [1182, 410] width 351 height 725
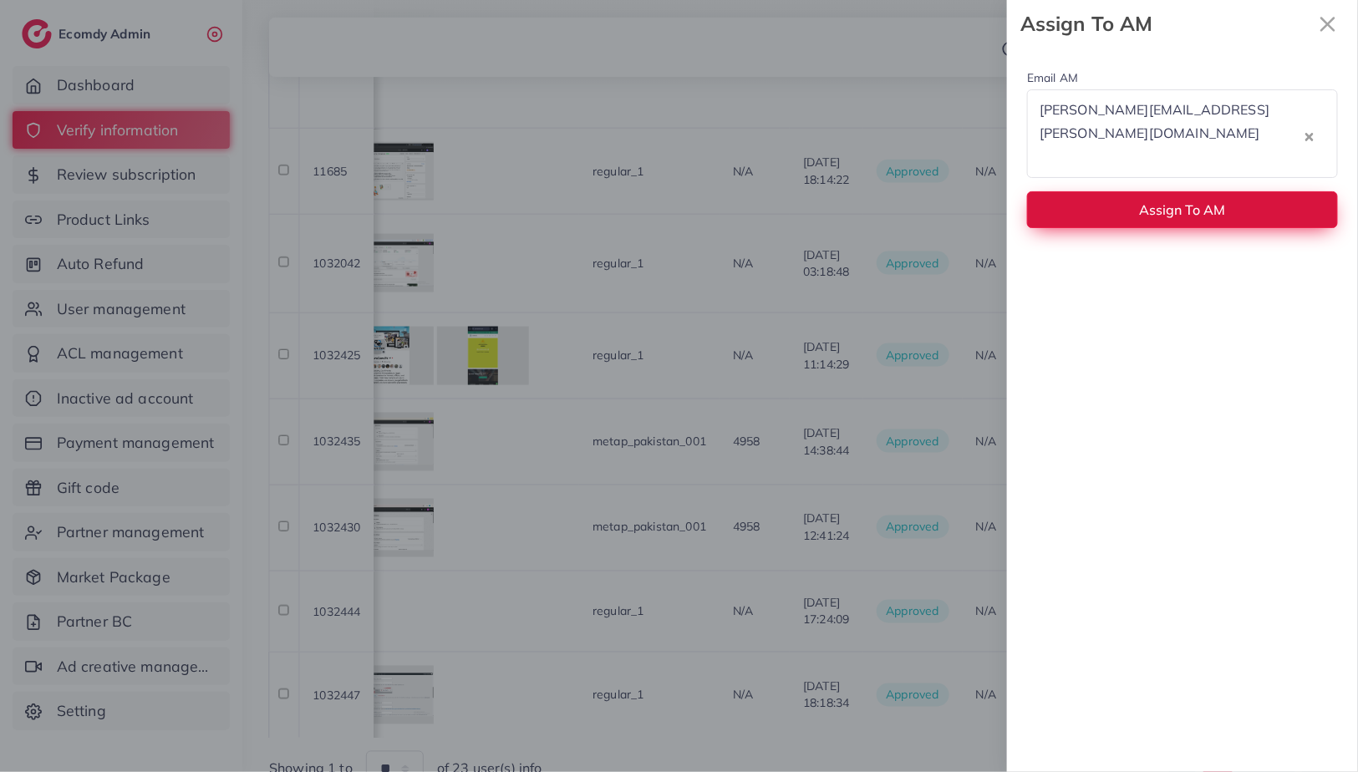
click at [1167, 201] on span "Assign To AM" at bounding box center [1183, 209] width 86 height 17
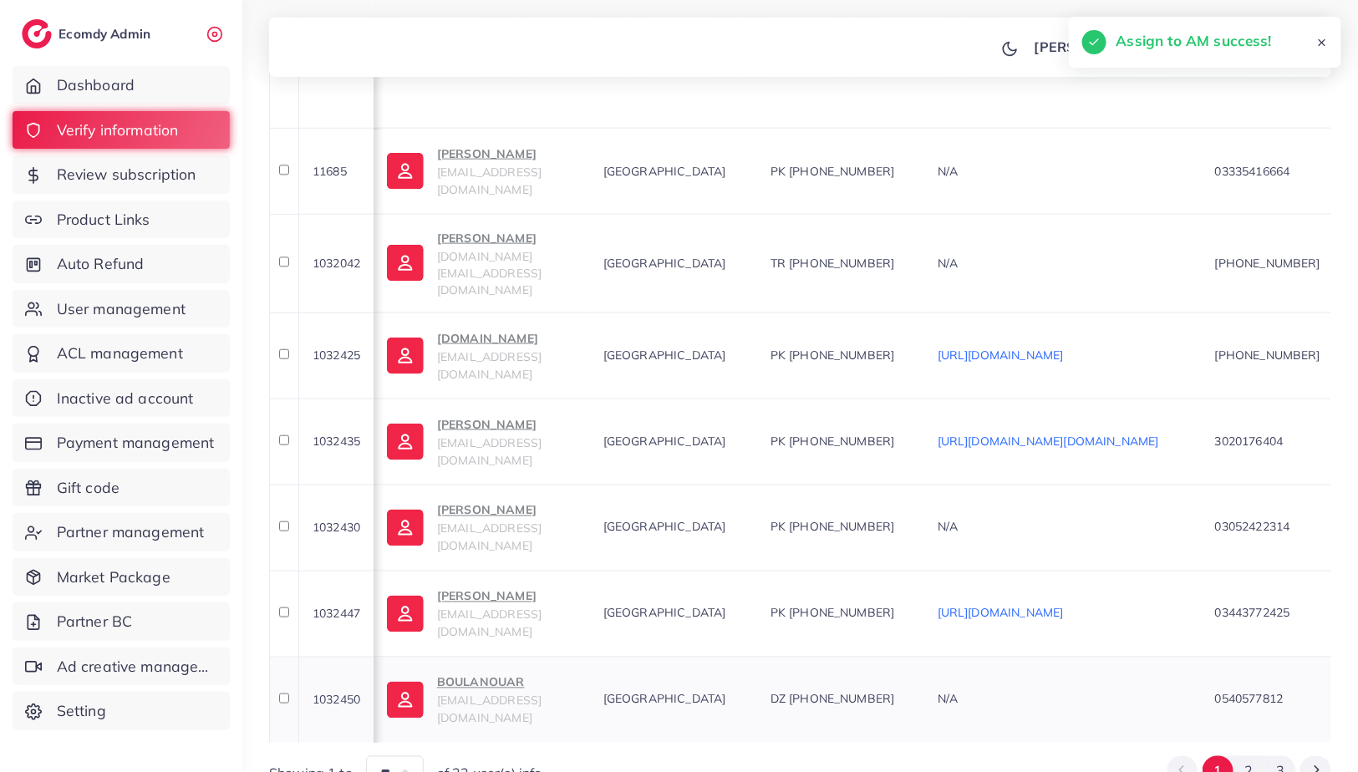
scroll to position [0, 1470]
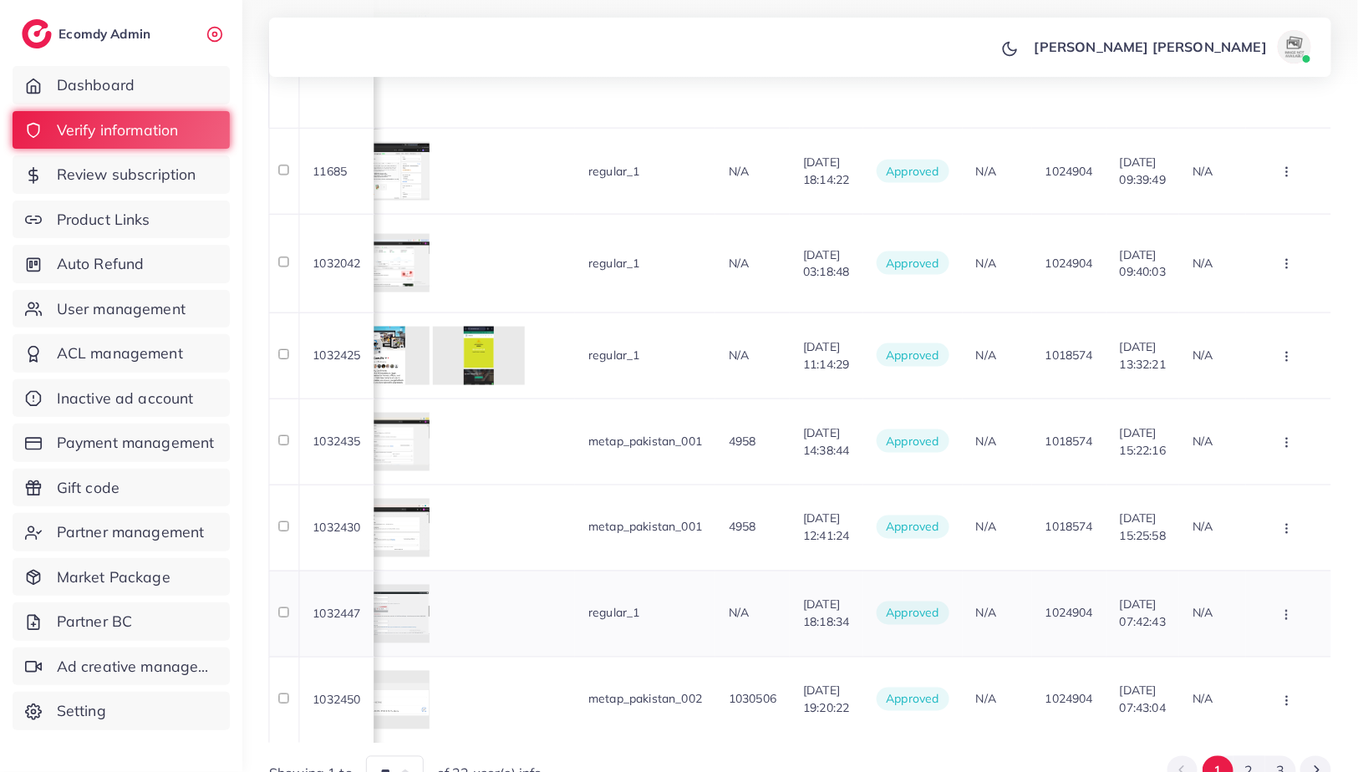
click at [1292, 595] on button "button" at bounding box center [1288, 614] width 58 height 38
click at [1274, 554] on span "Assign to AM" at bounding box center [1253, 562] width 85 height 17
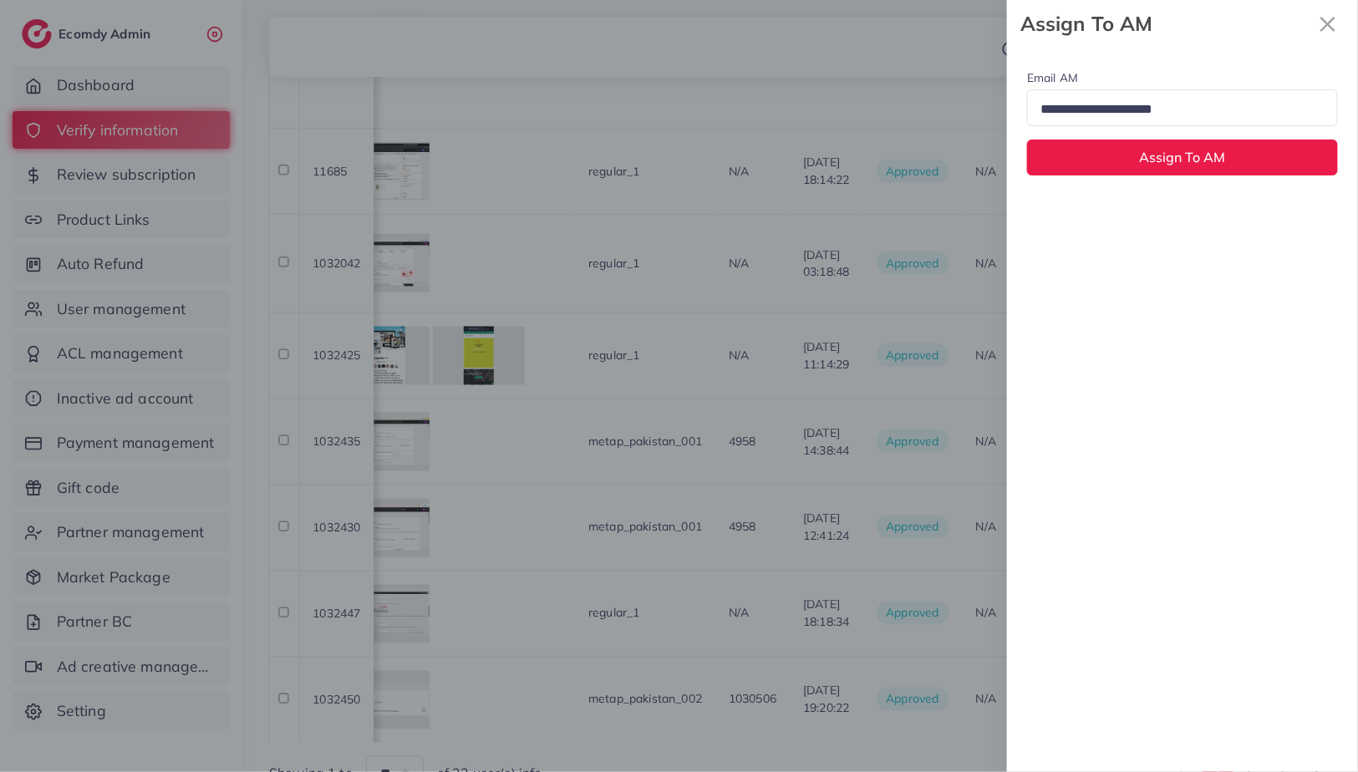
click at [1184, 104] on input "Search for option" at bounding box center [1176, 110] width 282 height 26
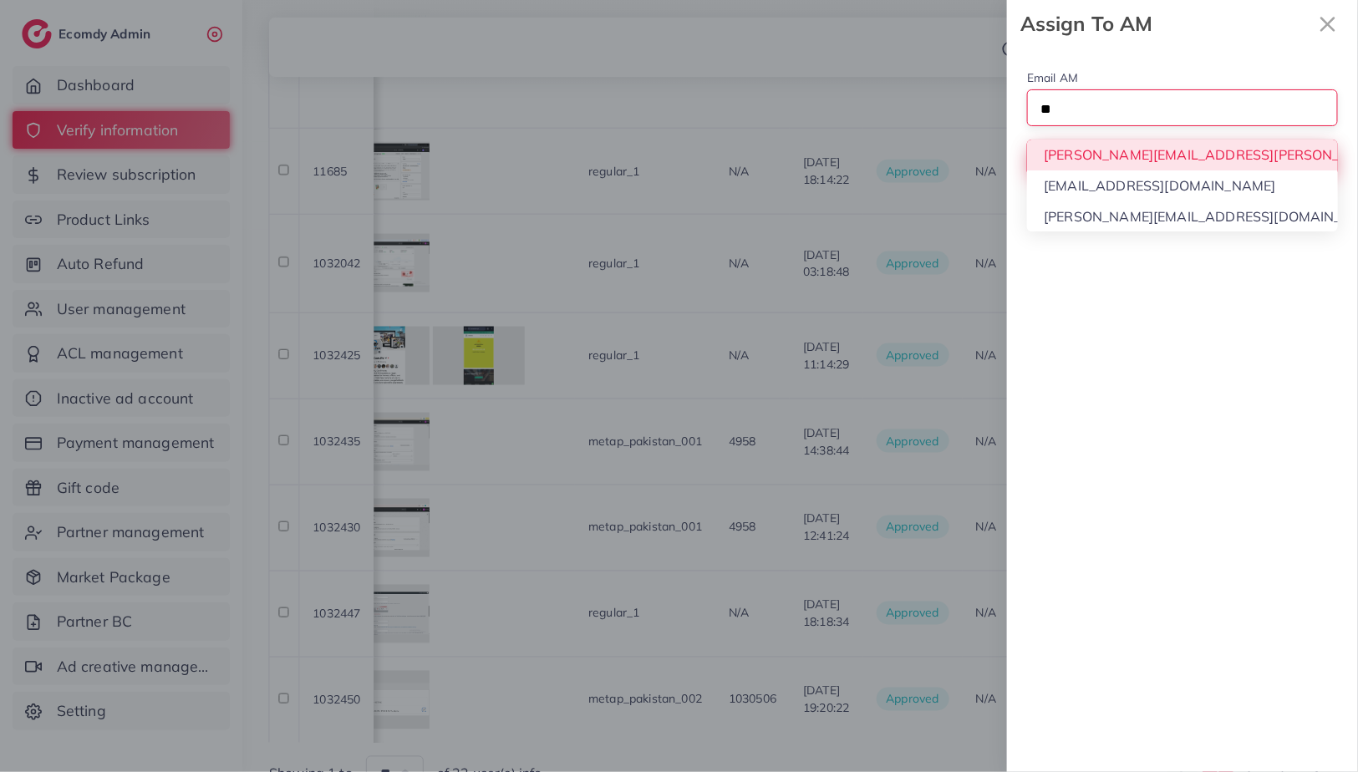
type input "**"
click at [1155, 150] on div "Email AM Loading... [PERSON_NAME][EMAIL_ADDRESS][PERSON_NAME][DOMAIN_NAME] [EMA…" at bounding box center [1182, 122] width 351 height 148
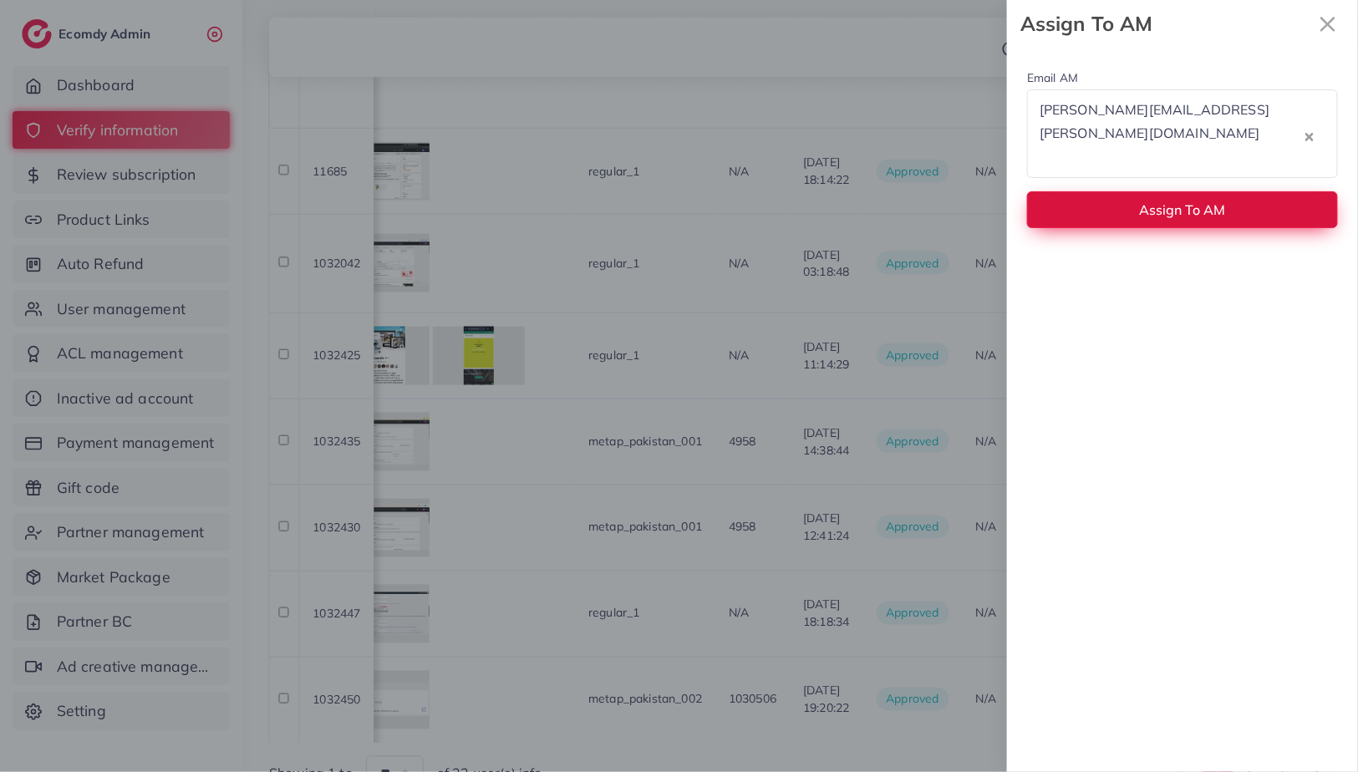
click at [1155, 201] on span "Assign To AM" at bounding box center [1183, 209] width 86 height 17
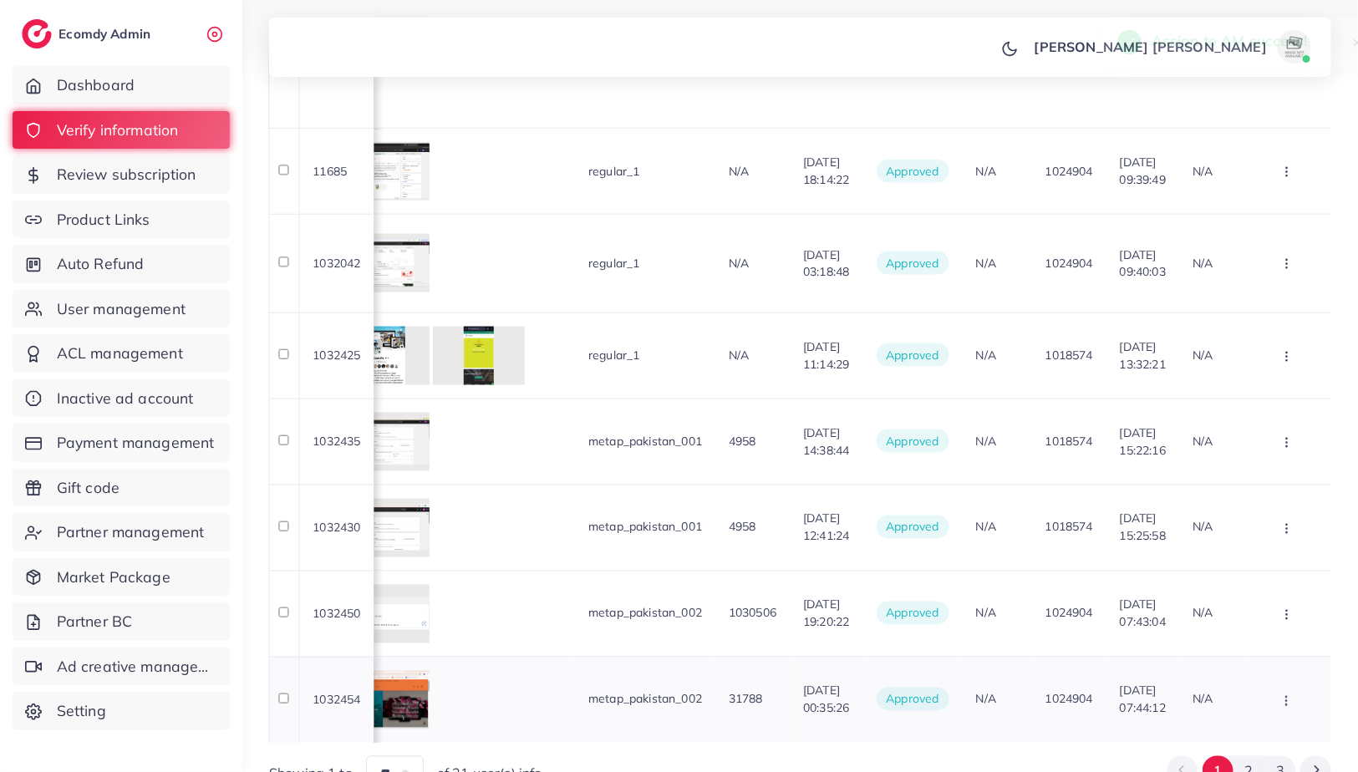
click at [1286, 694] on icon "button" at bounding box center [1286, 700] width 13 height 13
click at [1275, 631] on link "Assign to AM" at bounding box center [1259, 649] width 132 height 37
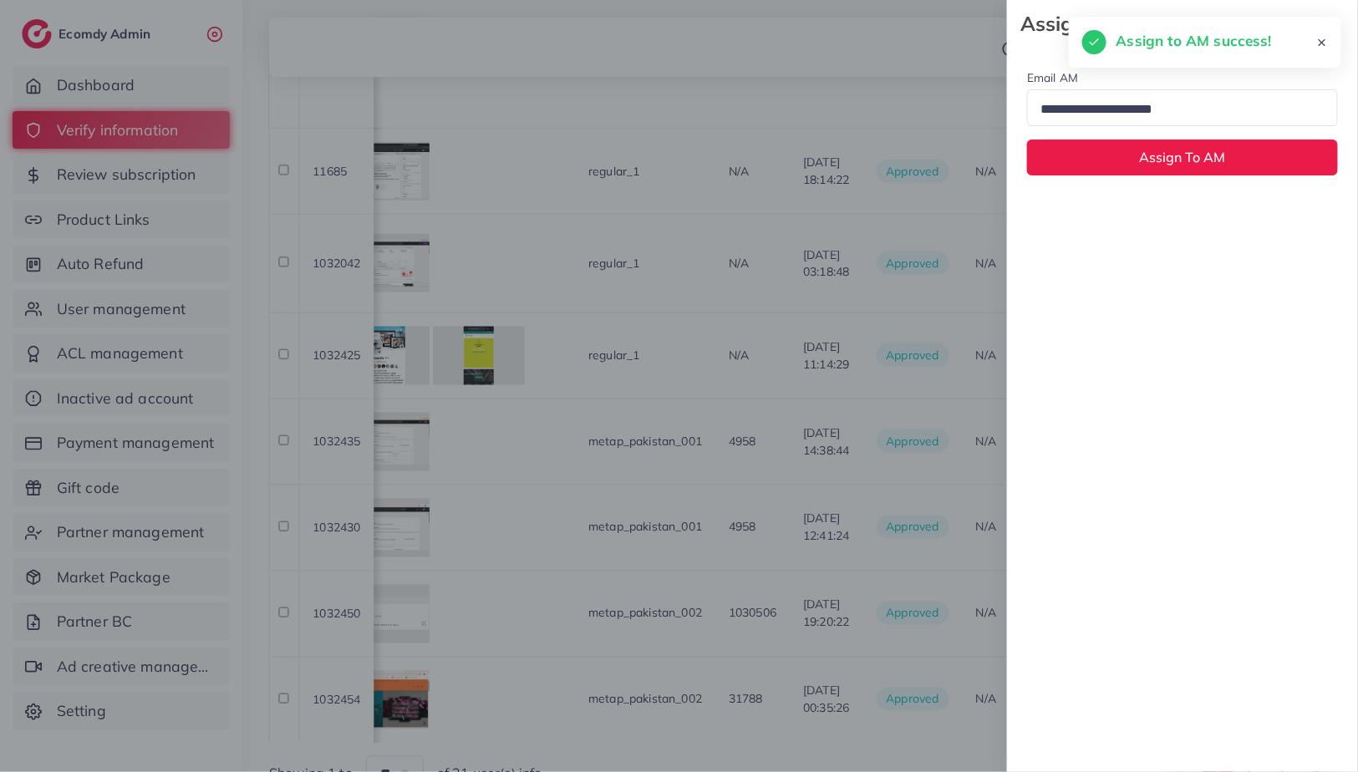
click at [1183, 102] on input "Search for option" at bounding box center [1176, 110] width 282 height 26
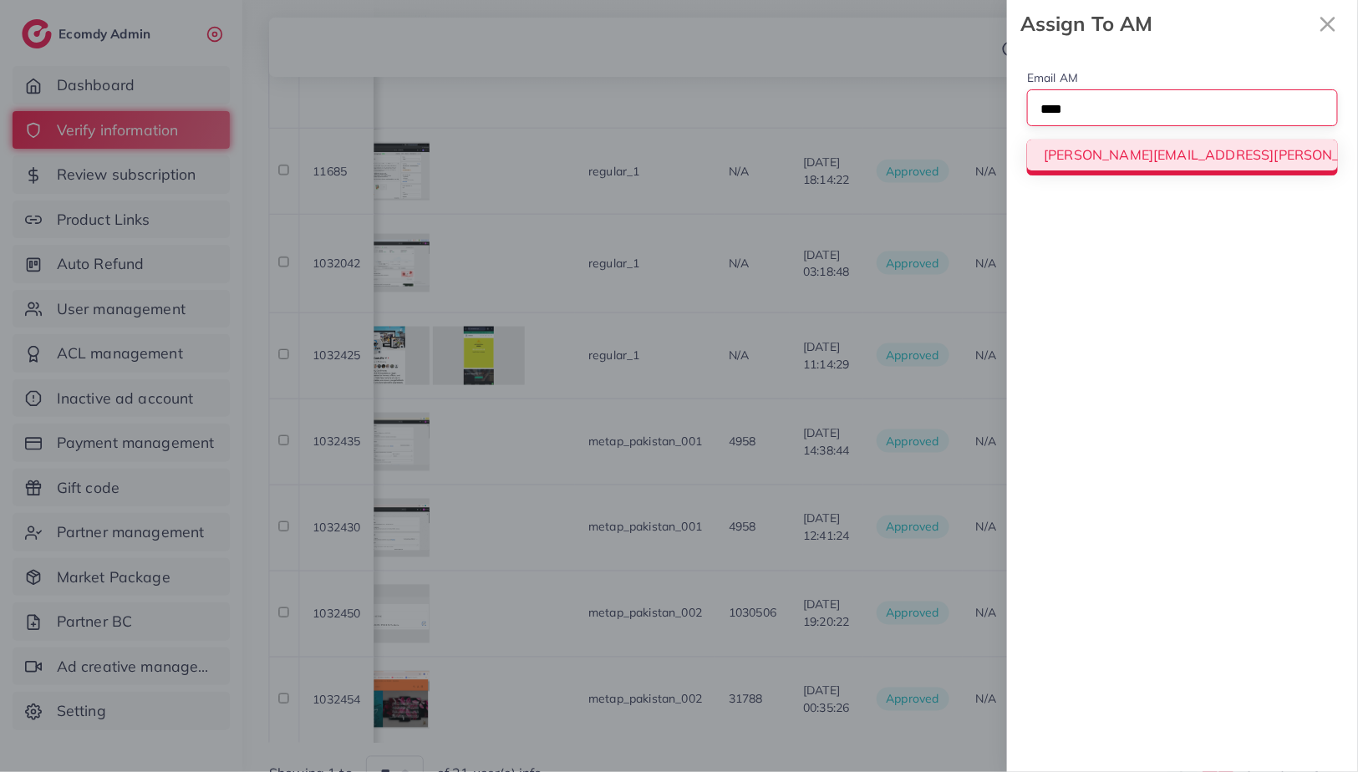
type input "****"
click at [1183, 161] on div "Email AM Loading... [PERSON_NAME][EMAIL_ADDRESS][PERSON_NAME][DOMAIN_NAME] Assi…" at bounding box center [1182, 122] width 351 height 148
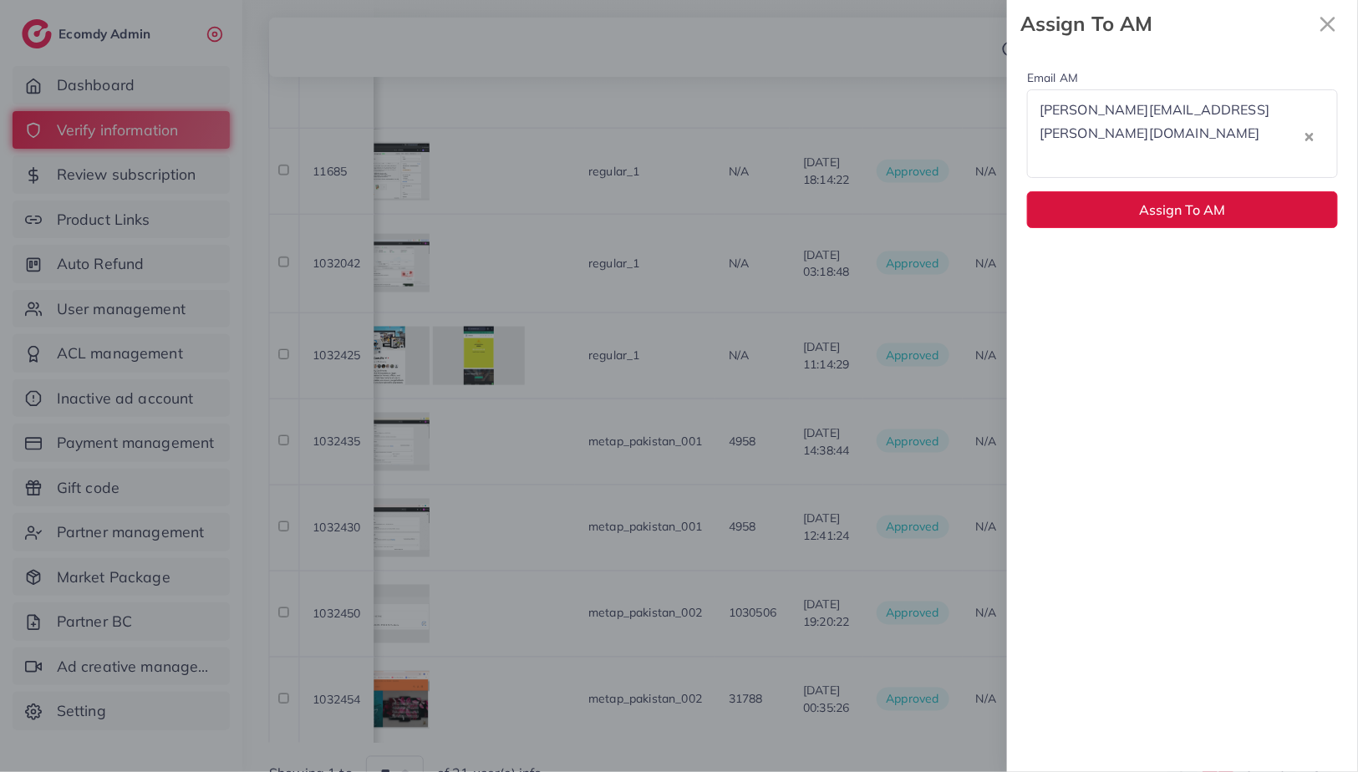
click at [1183, 201] on span "Assign To AM" at bounding box center [1183, 209] width 86 height 17
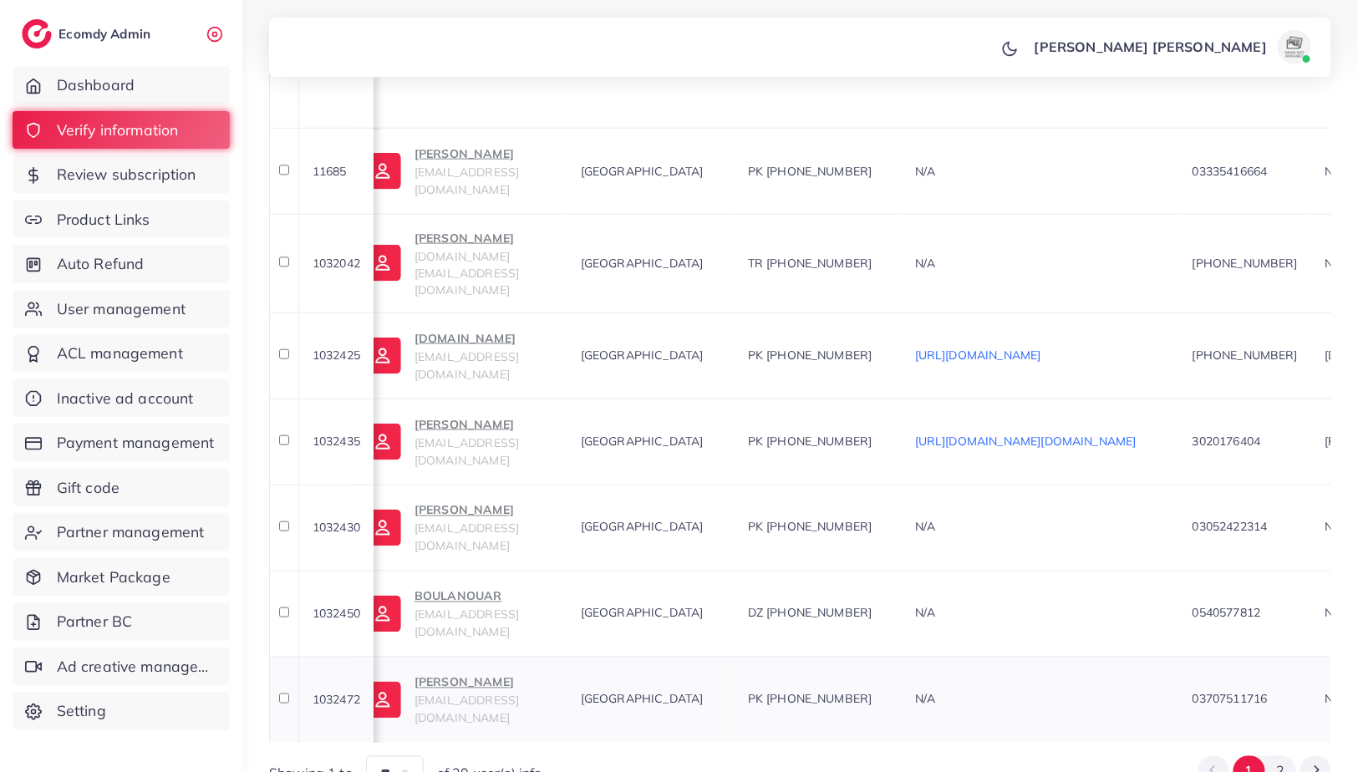
scroll to position [0, 0]
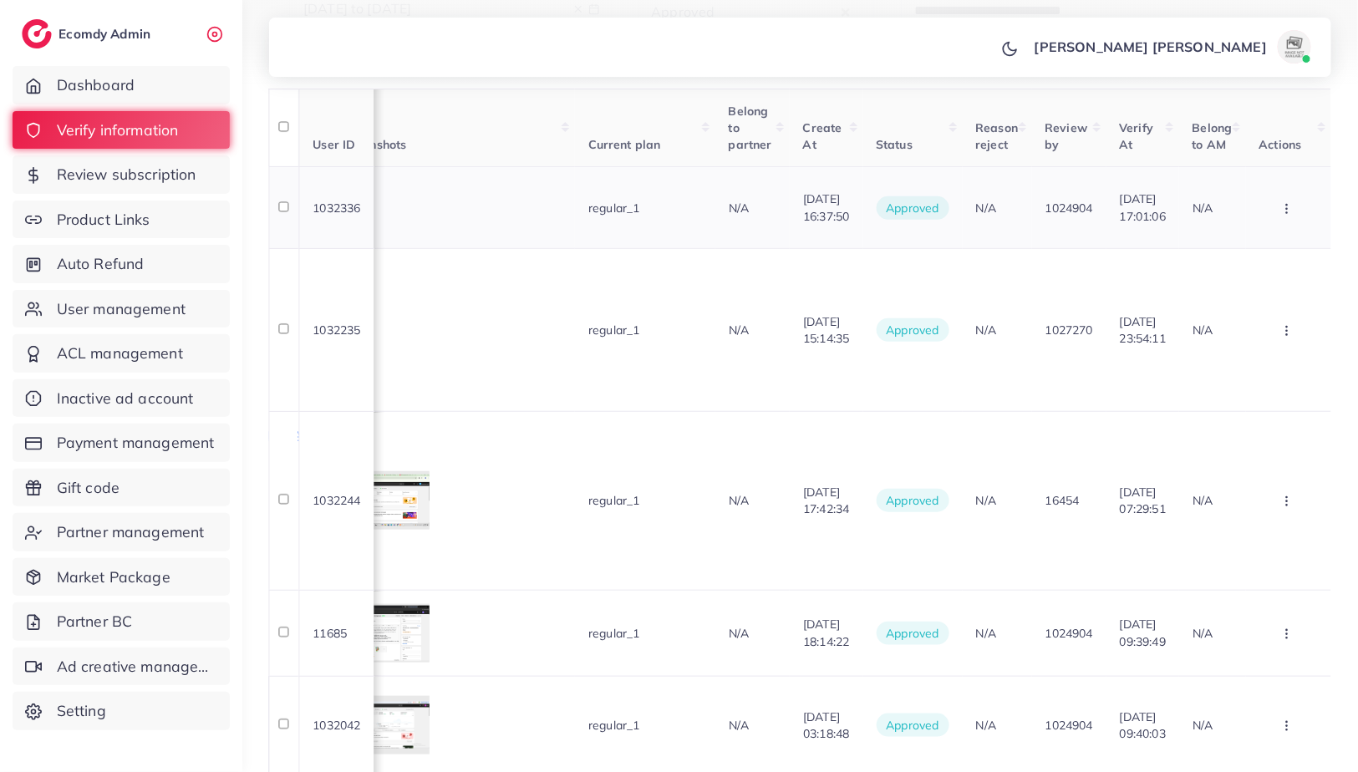
click at [1293, 226] on td "Approve Reject Assign to AM" at bounding box center [1288, 207] width 85 height 82
click at [1289, 205] on icon "button" at bounding box center [1286, 208] width 13 height 13
click at [1238, 336] on link "Assign to AM" at bounding box center [1259, 331] width 132 height 37
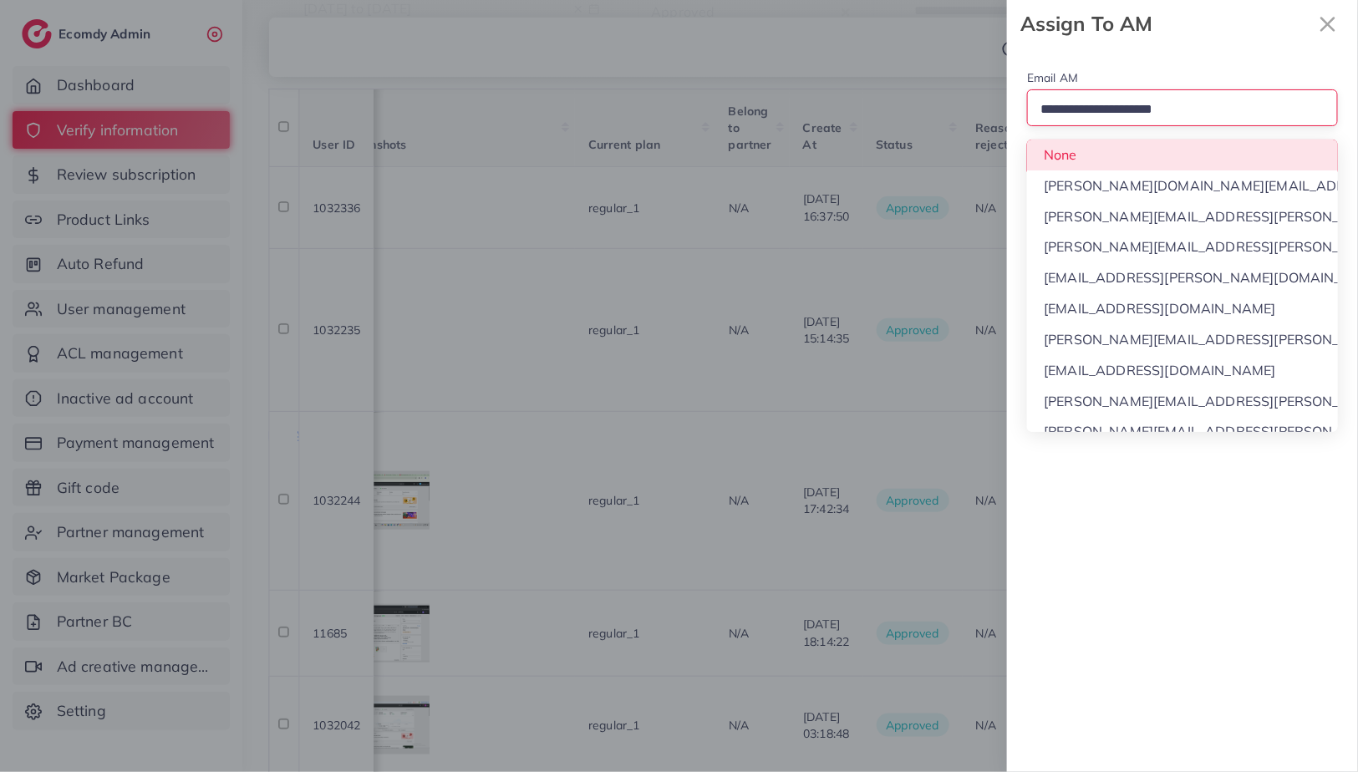
click at [1200, 116] on input "Search for option" at bounding box center [1176, 110] width 282 height 26
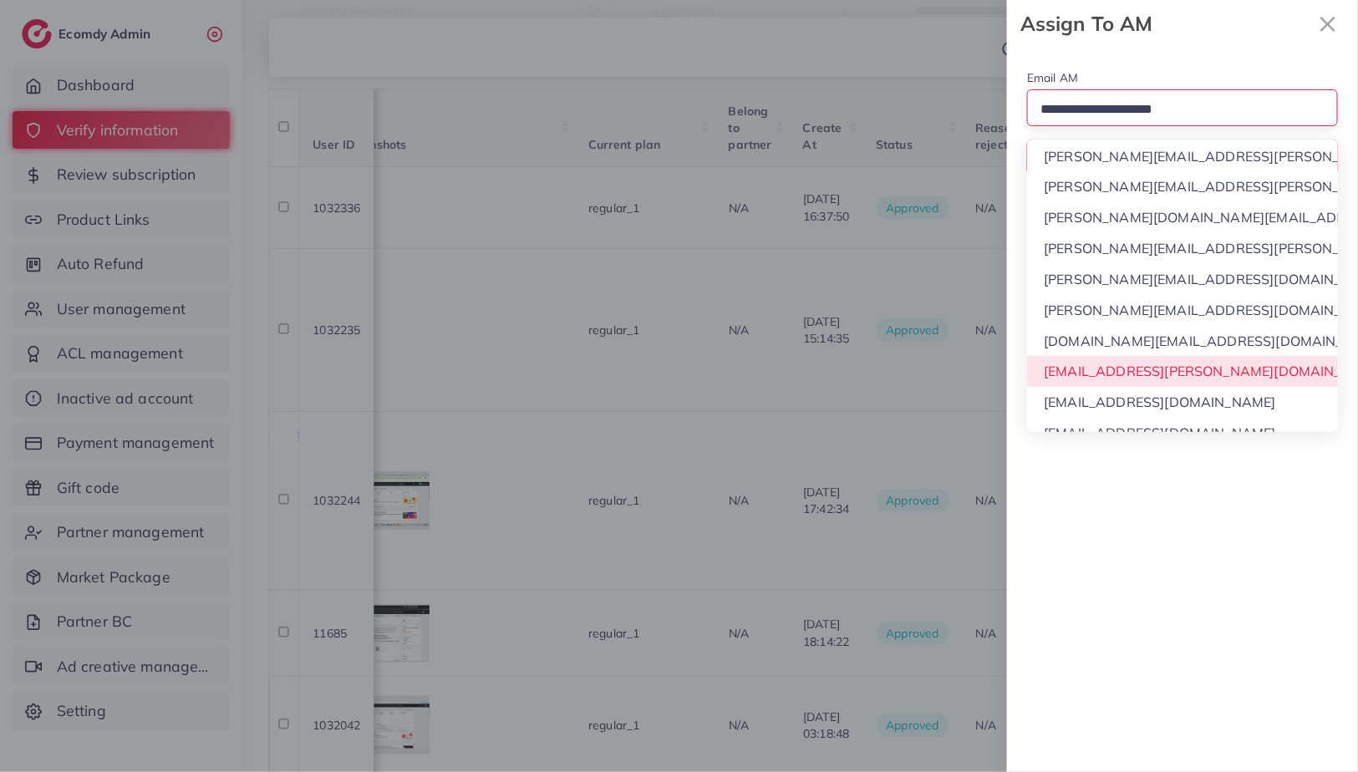
scroll to position [277, 0]
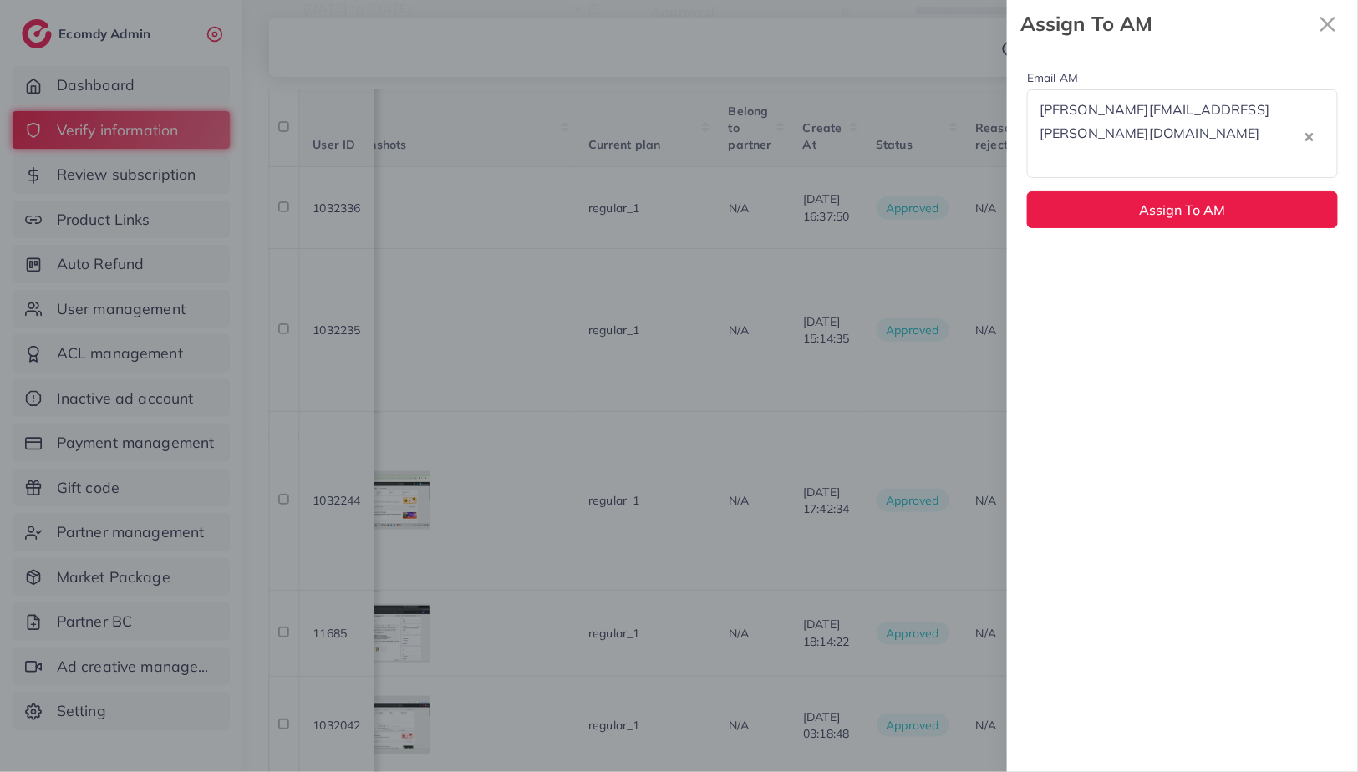
click at [1168, 205] on div "Email AM [PERSON_NAME][EMAIL_ADDRESS][PERSON_NAME][DOMAIN_NAME] Loading... None…" at bounding box center [1182, 410] width 351 height 725
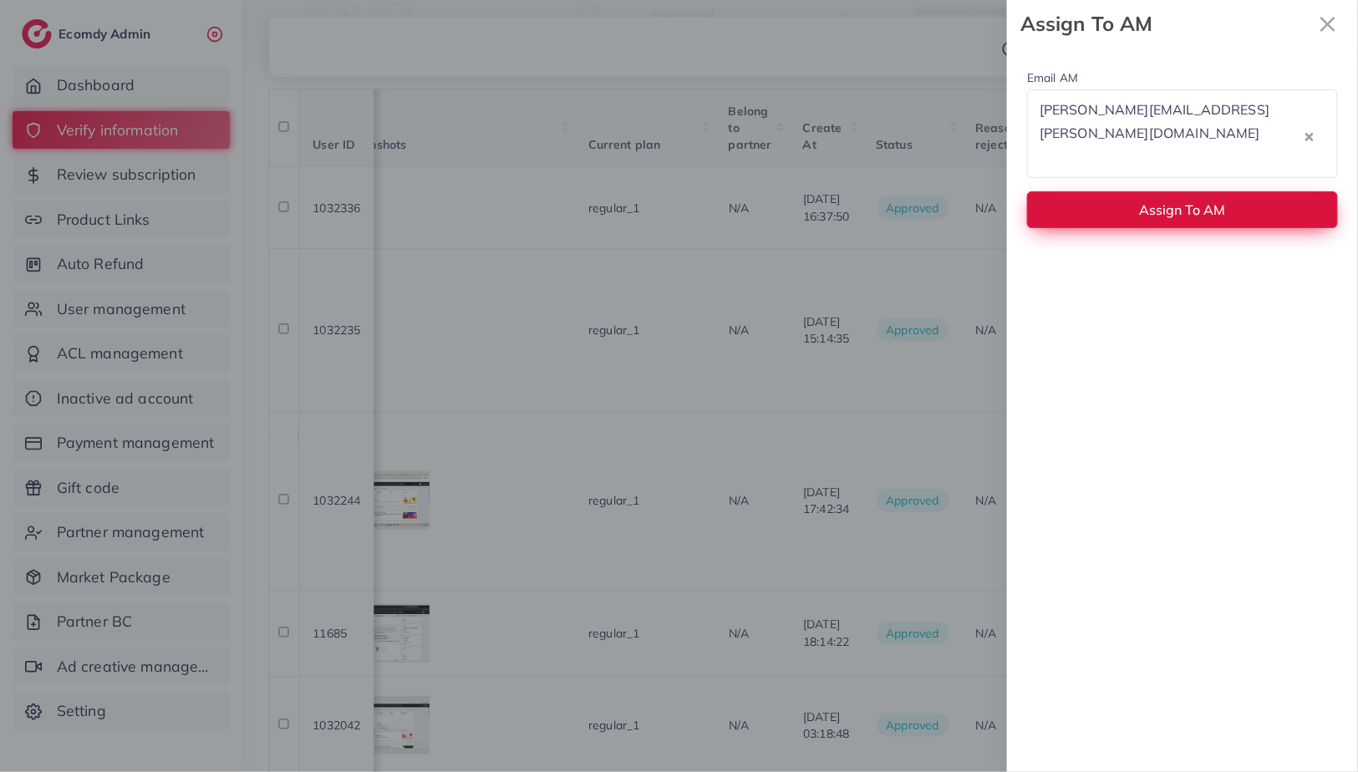
click at [1175, 201] on span "Assign To AM" at bounding box center [1183, 209] width 86 height 17
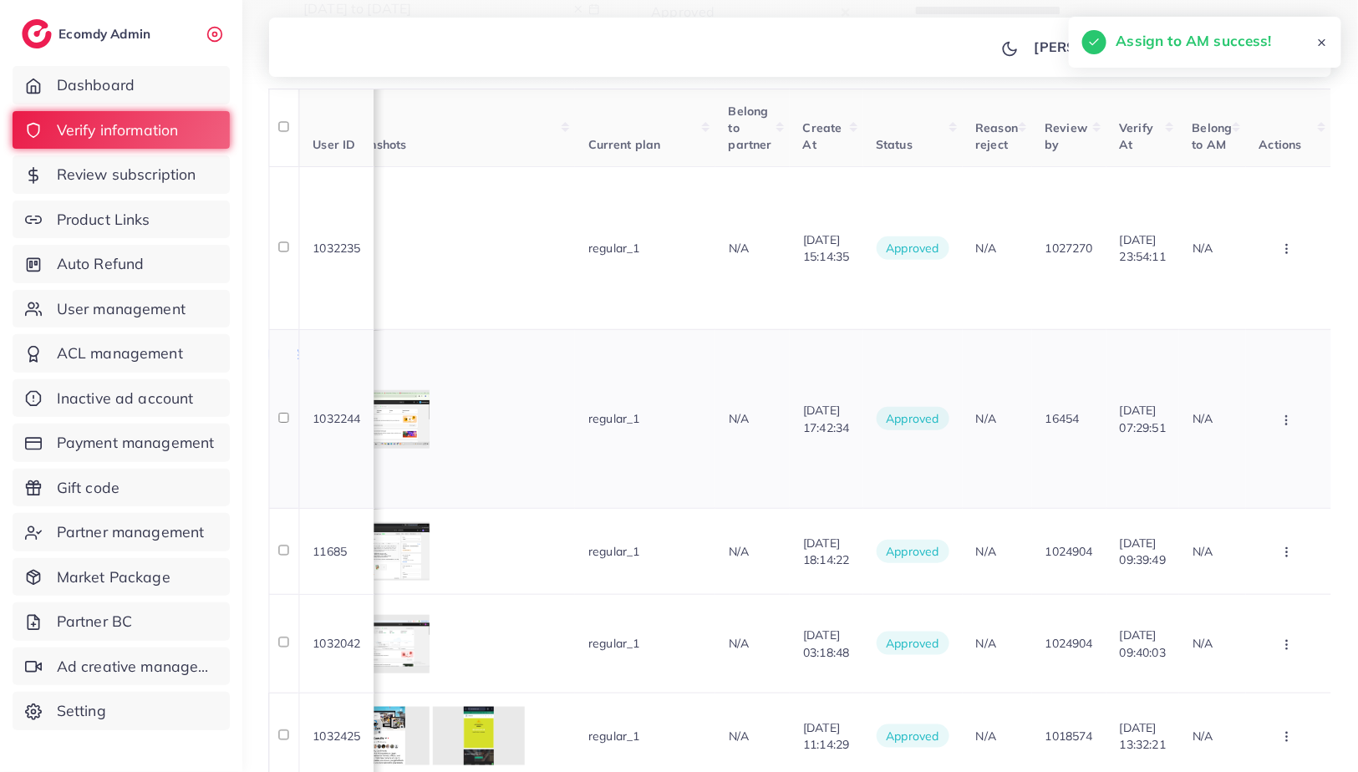
click at [1283, 400] on button "button" at bounding box center [1288, 419] width 58 height 38
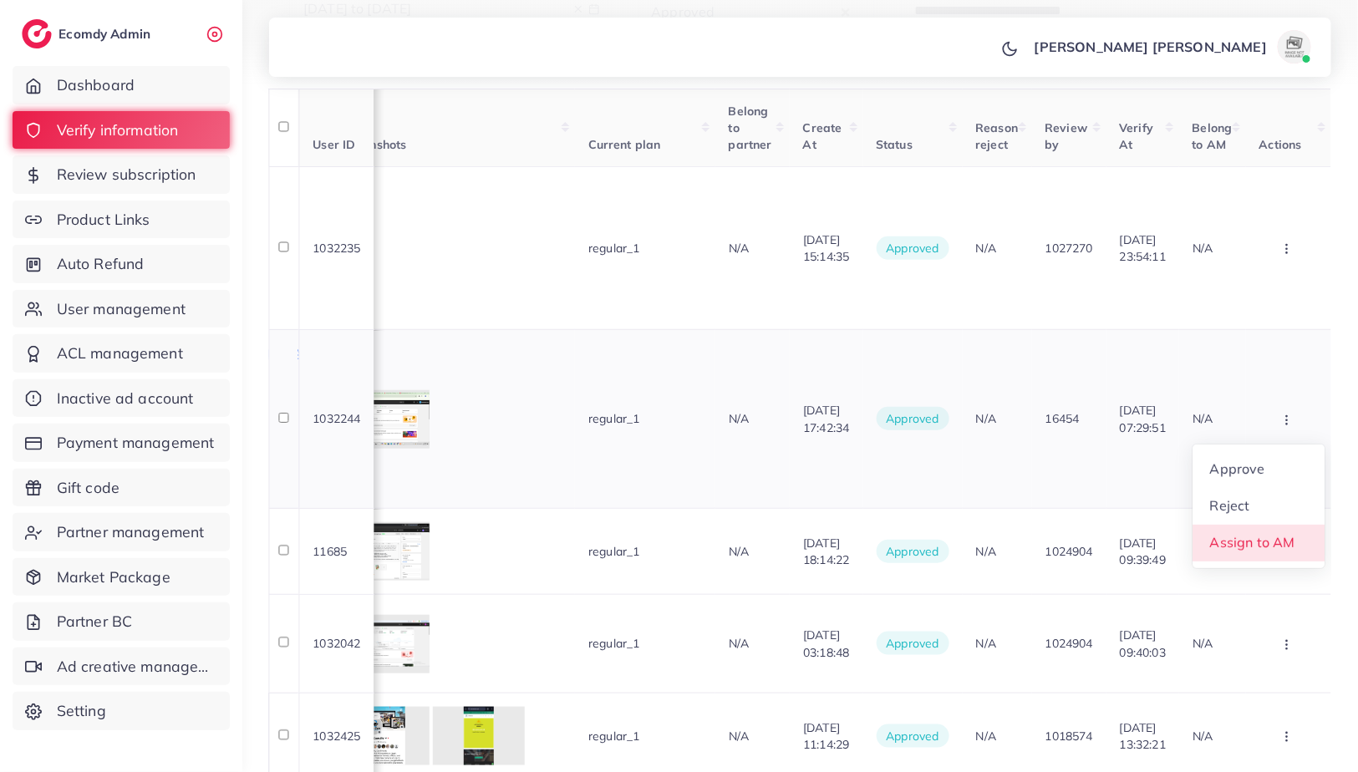
click at [1249, 525] on link "Assign to AM" at bounding box center [1259, 543] width 132 height 37
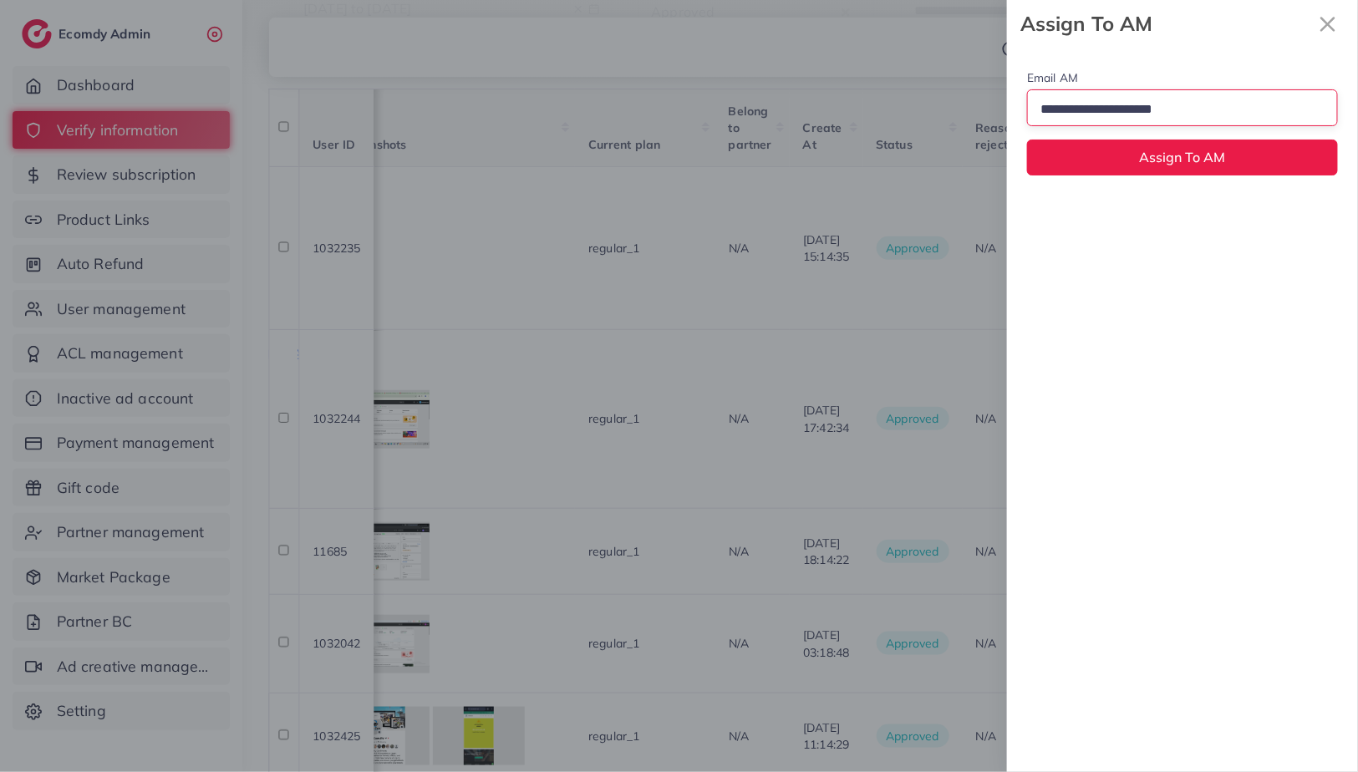
click at [1146, 108] on input "Search for option" at bounding box center [1176, 110] width 282 height 26
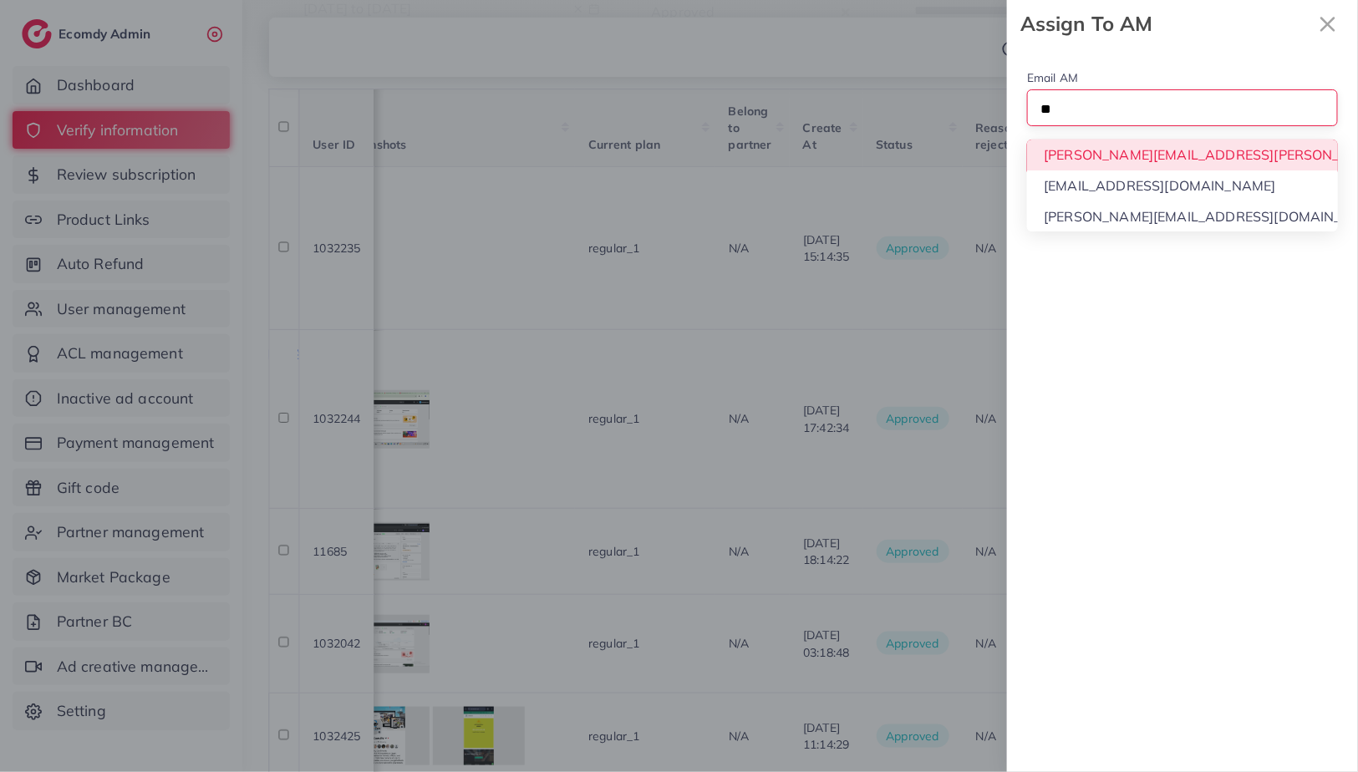
type input "**"
click at [1123, 157] on div "Email AM Loading... [PERSON_NAME][EMAIL_ADDRESS][PERSON_NAME][DOMAIN_NAME] [EMA…" at bounding box center [1182, 122] width 351 height 148
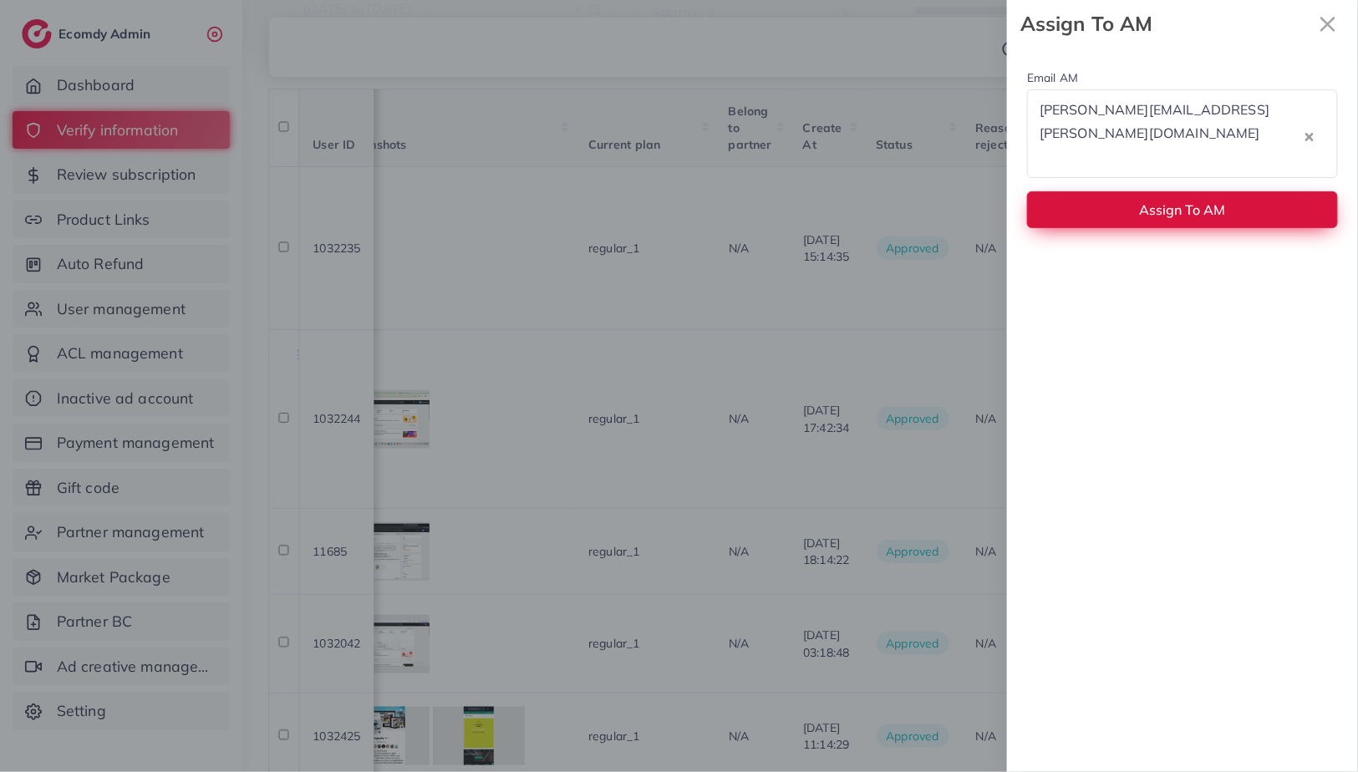
click at [1066, 191] on button "Assign To AM" at bounding box center [1182, 209] width 311 height 36
